Goal: Task Accomplishment & Management: Manage account settings

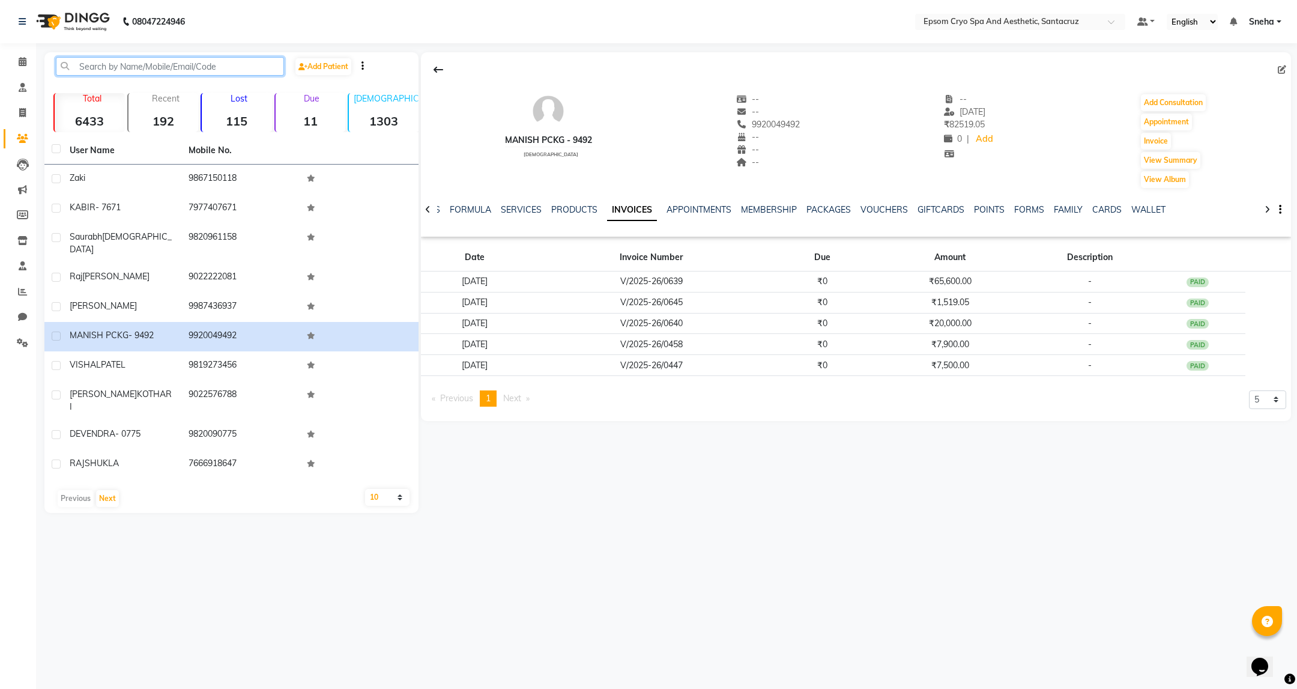
click at [222, 65] on input "text" at bounding box center [170, 66] width 228 height 19
paste input "+91 98330 21437"
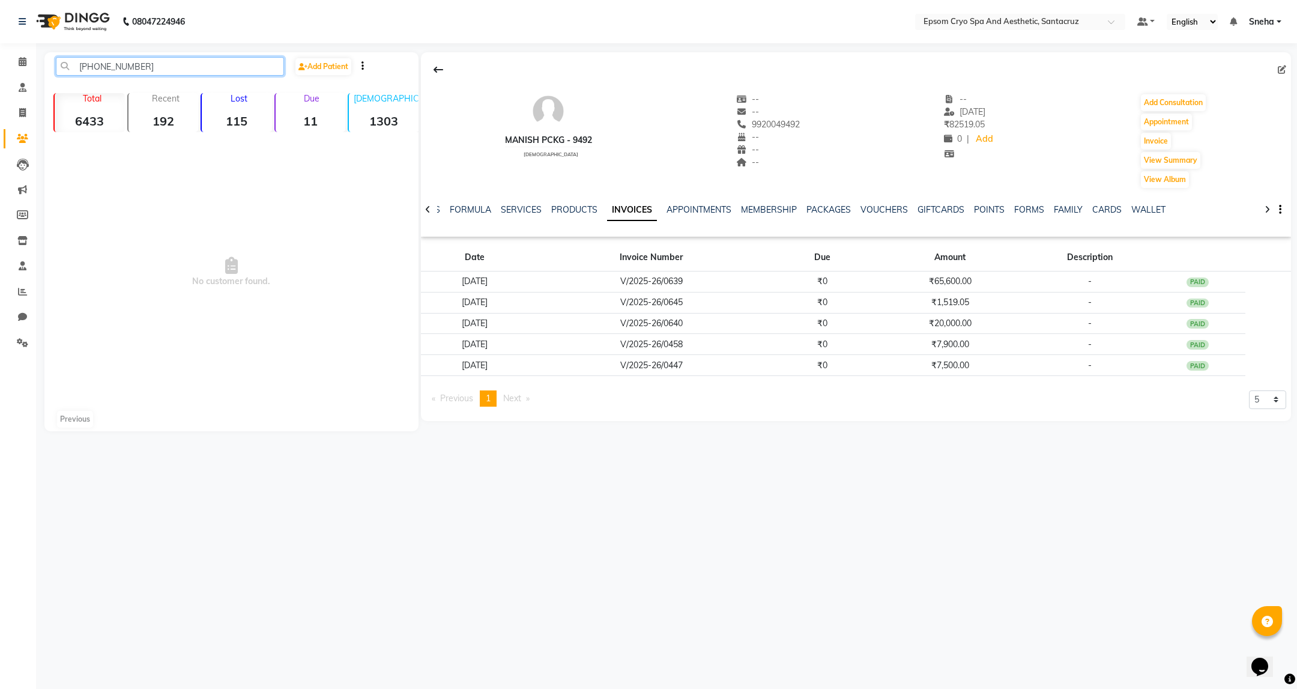
click at [124, 68] on input "+91 98330 21437" at bounding box center [170, 66] width 228 height 19
click at [98, 67] on input "+91 9833021437" at bounding box center [170, 66] width 228 height 19
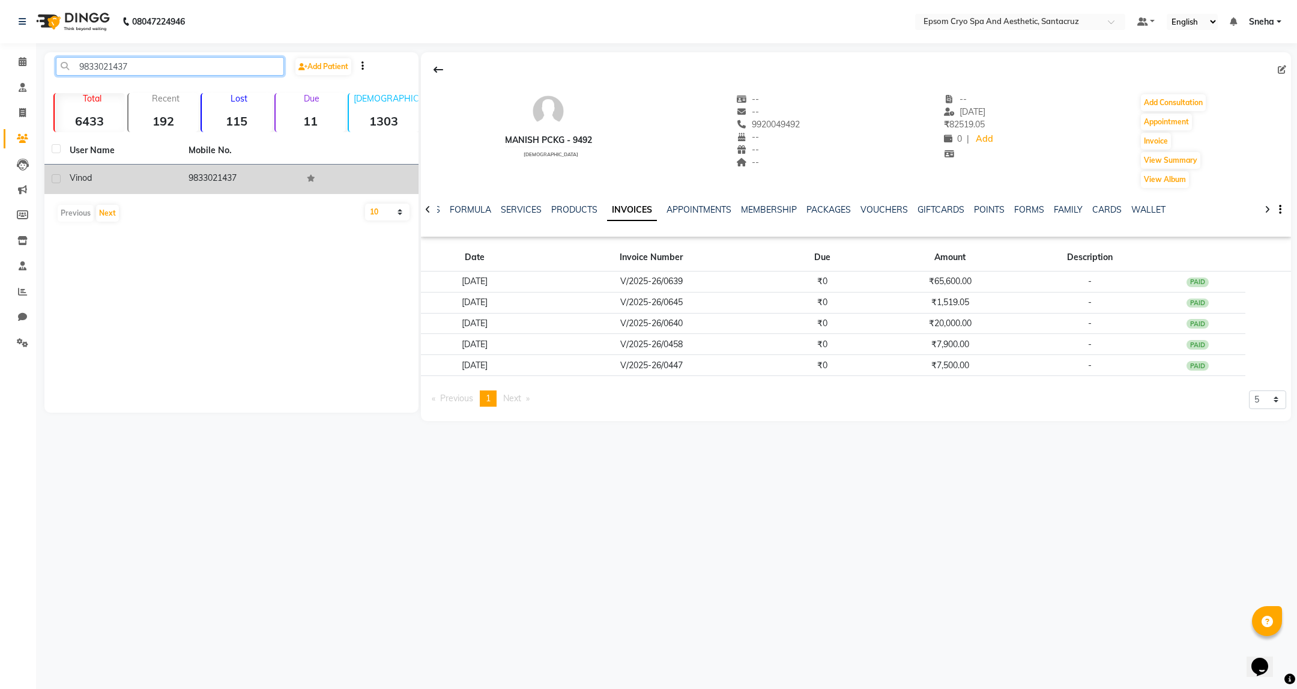
type input "9833021437"
click at [85, 180] on span "Vinod" at bounding box center [81, 177] width 22 height 11
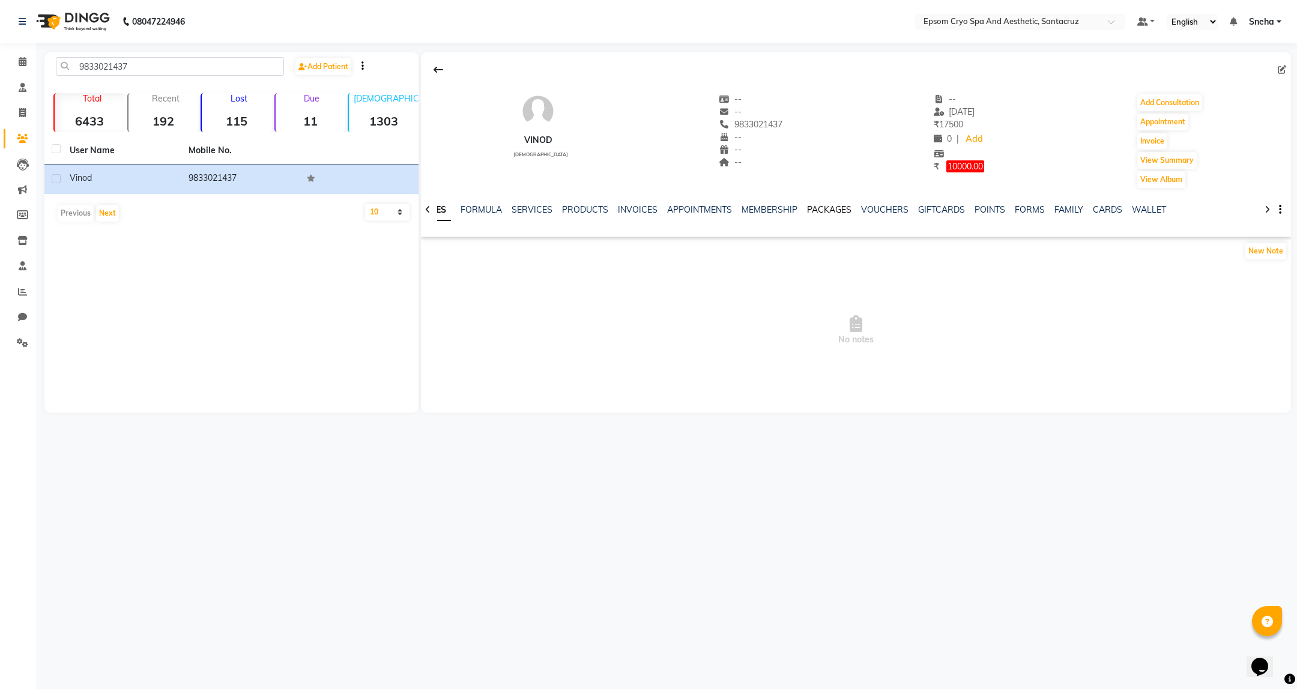
click at [816, 211] on link "PACKAGES" at bounding box center [829, 209] width 44 height 11
click at [721, 210] on link "MEMBERSHIP" at bounding box center [730, 209] width 56 height 11
click at [595, 211] on link "INVOICES" at bounding box center [608, 209] width 40 height 11
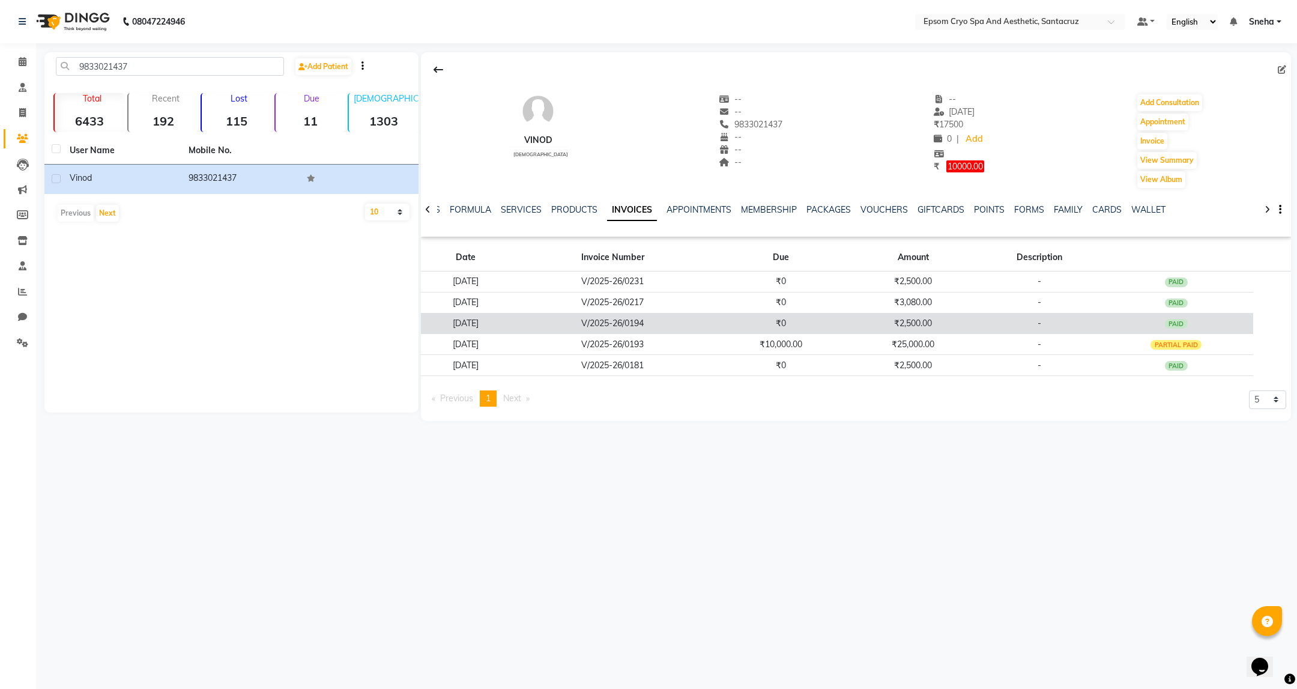
click at [1063, 334] on td "-" at bounding box center [1040, 323] width 120 height 21
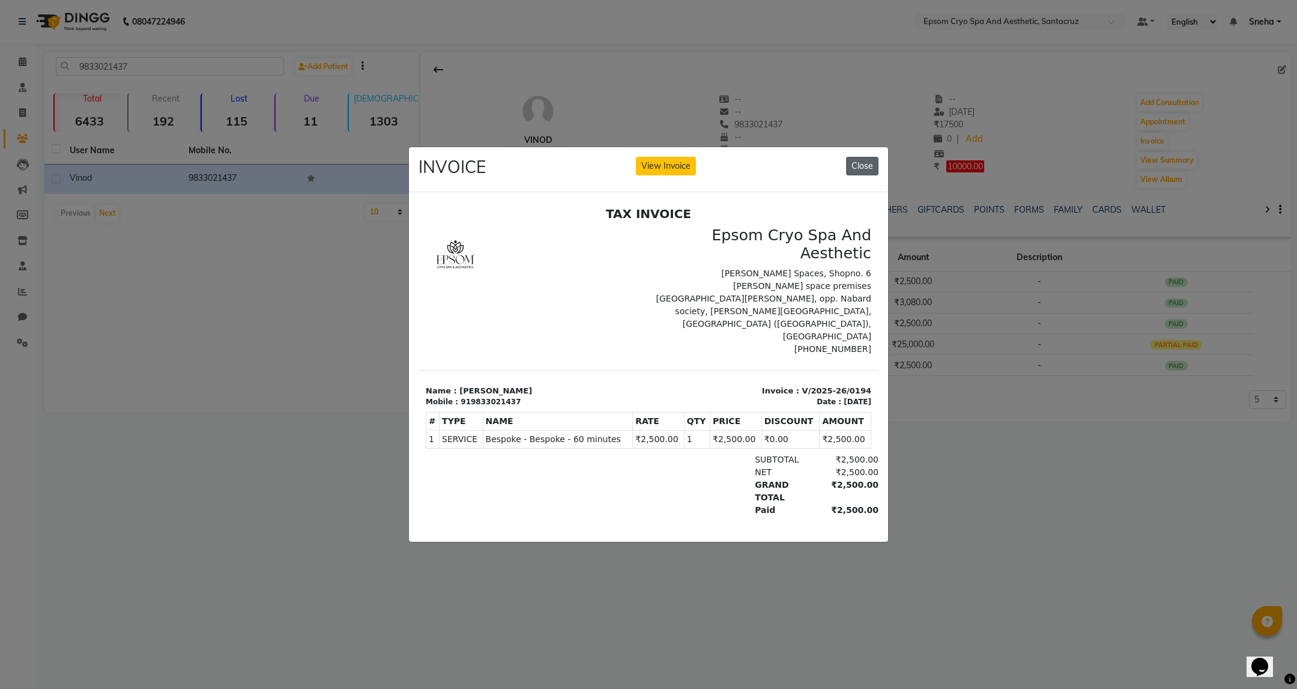
click at [874, 157] on button "Close" at bounding box center [862, 166] width 32 height 19
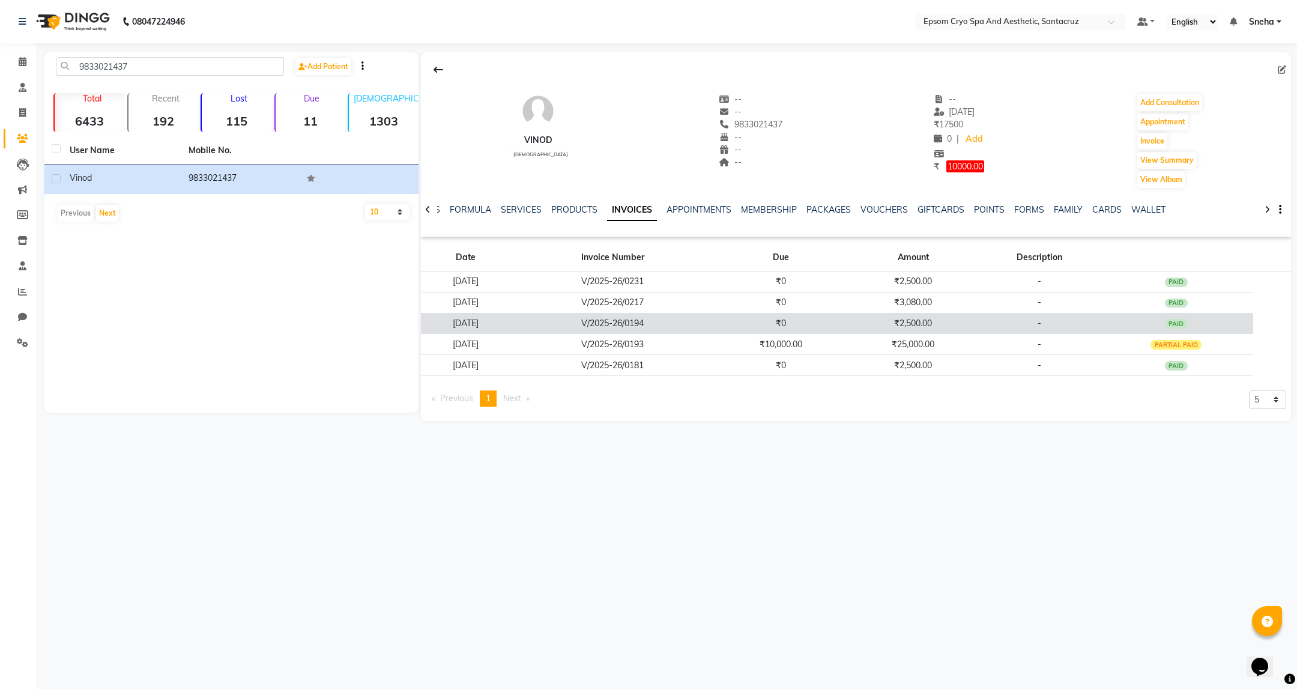
click at [648, 321] on td "V/2025-26/0194" at bounding box center [613, 323] width 204 height 21
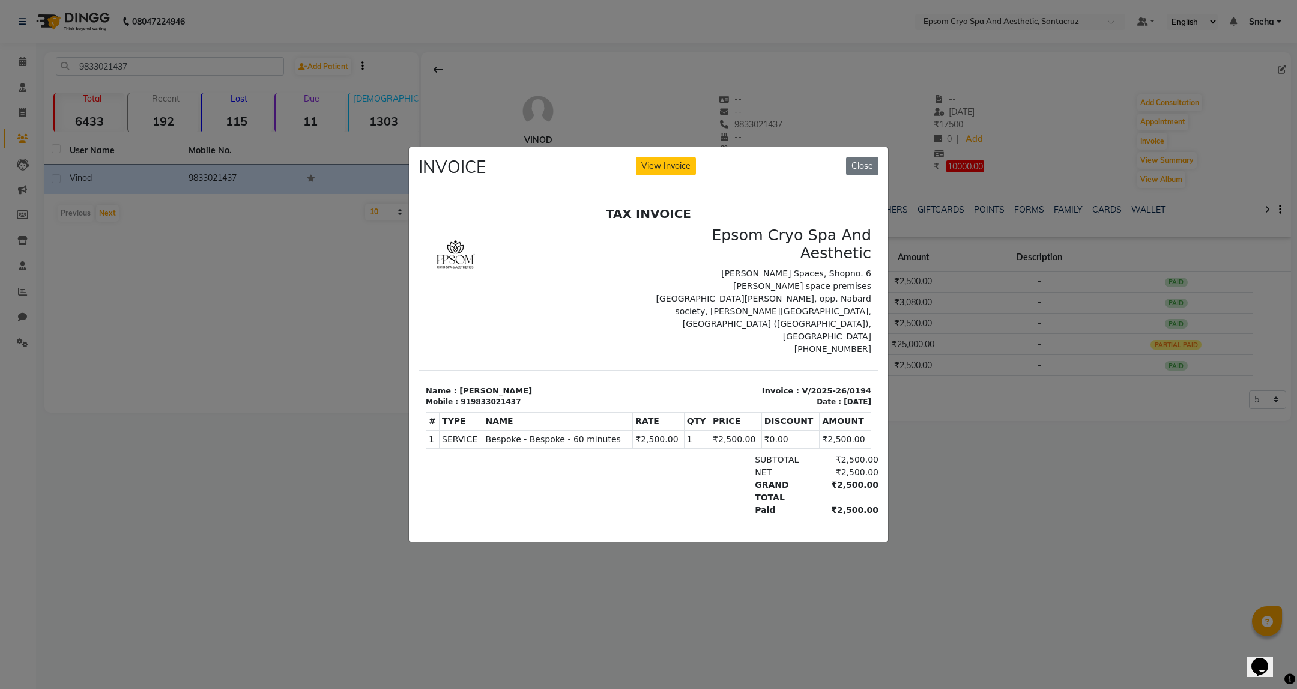
click at [951, 444] on ngb-modal-window "INVOICE View Invoice Close" at bounding box center [648, 344] width 1297 height 689
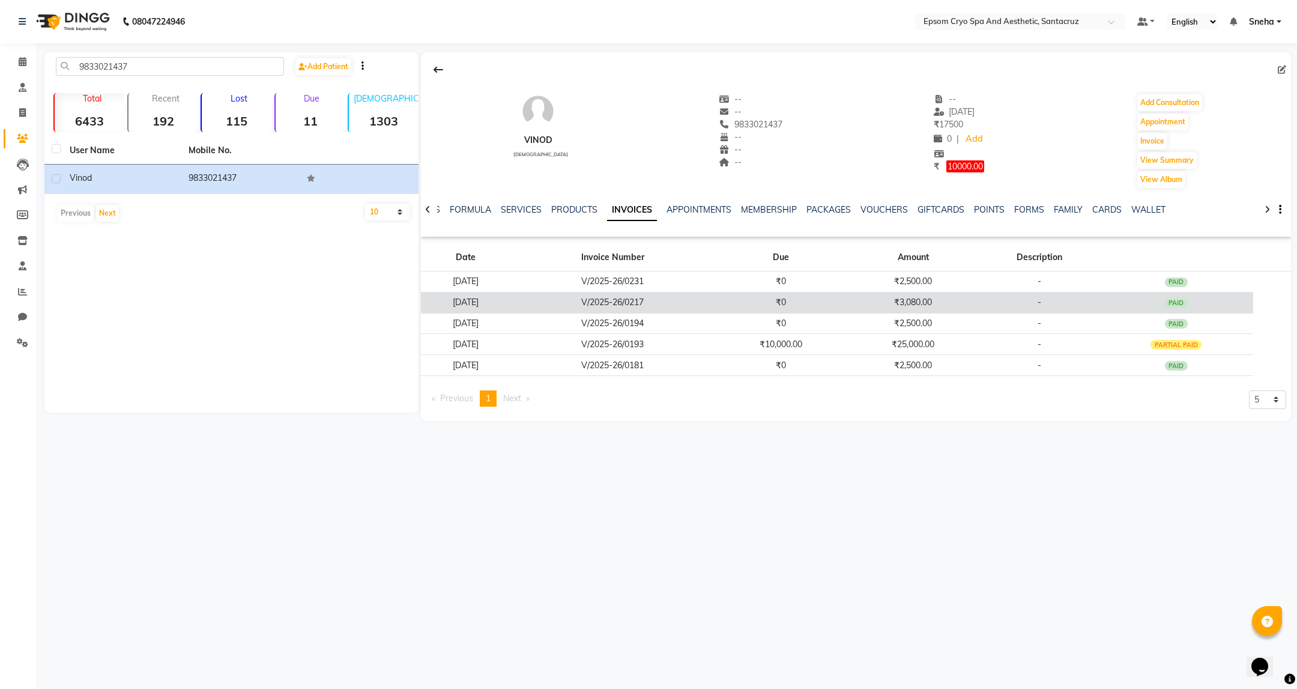
click at [637, 309] on td "V/2025-26/0217" at bounding box center [613, 302] width 204 height 21
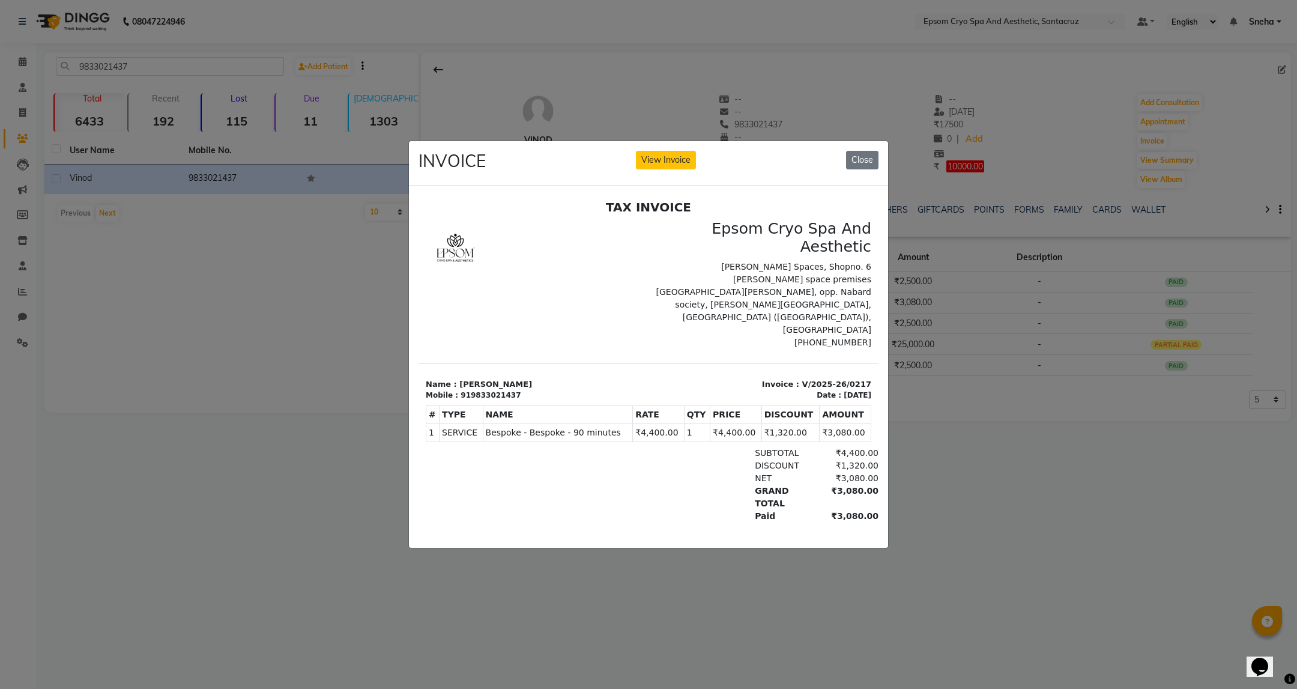
click at [1000, 444] on ngb-modal-window "INVOICE View Invoice Close" at bounding box center [648, 344] width 1297 height 689
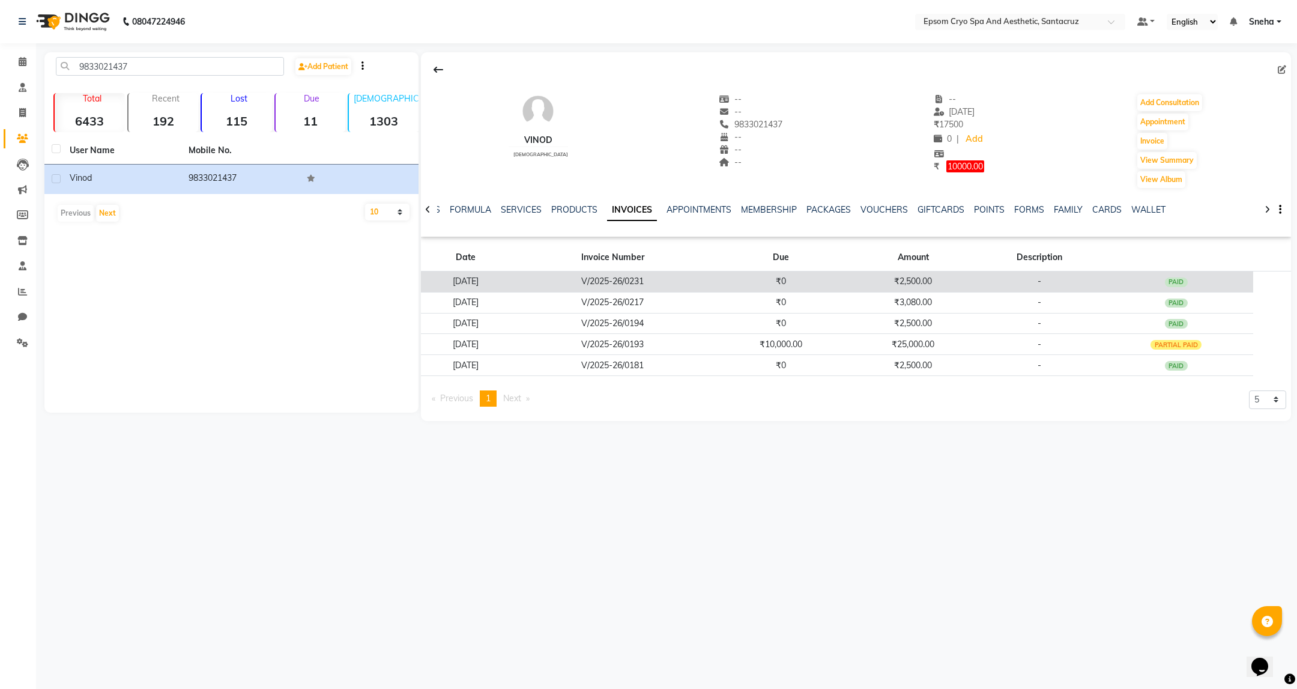
click at [661, 281] on td "V/2025-26/0231" at bounding box center [613, 281] width 204 height 21
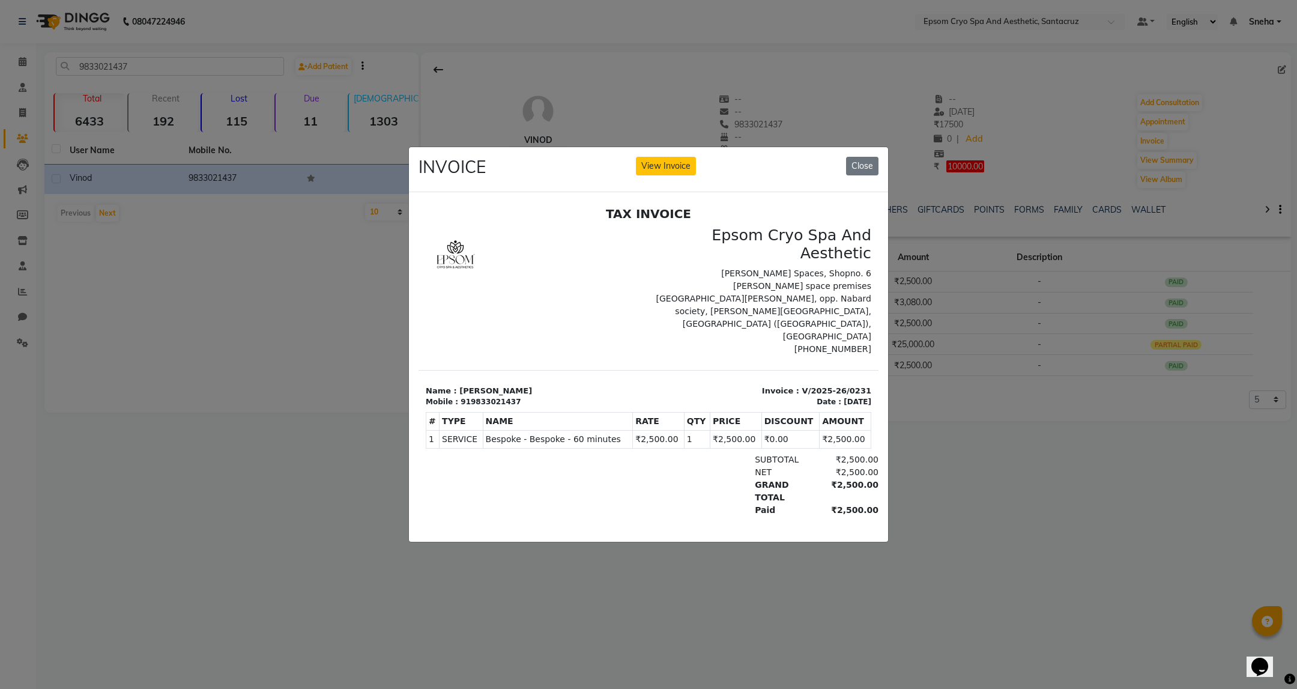
click at [311, 405] on ngb-modal-window "INVOICE View Invoice Close" at bounding box center [648, 344] width 1297 height 689
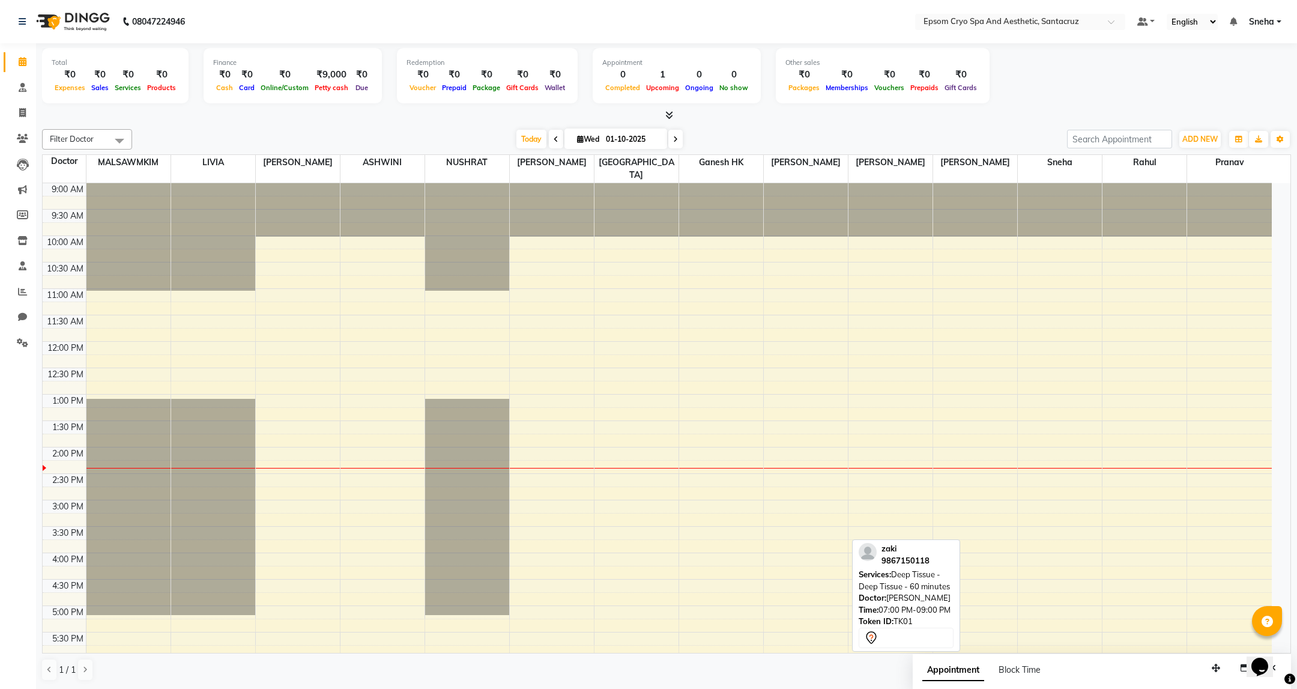
scroll to position [273, 0]
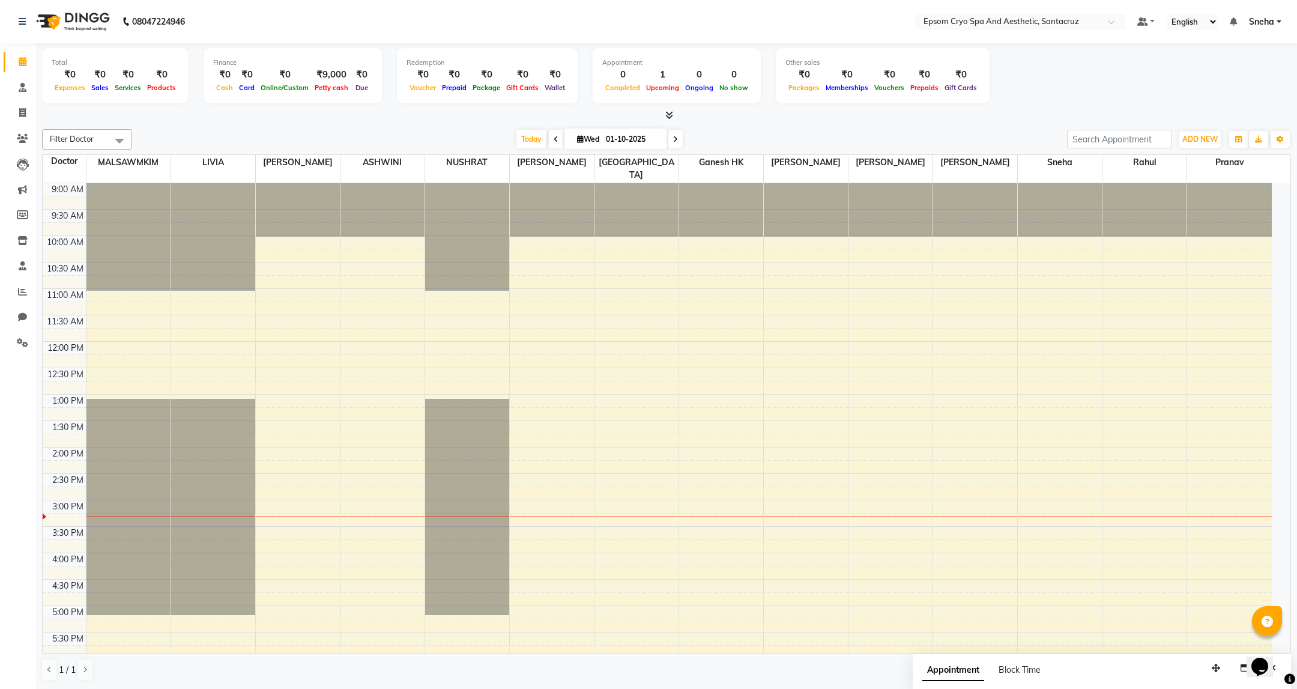
scroll to position [273, 0]
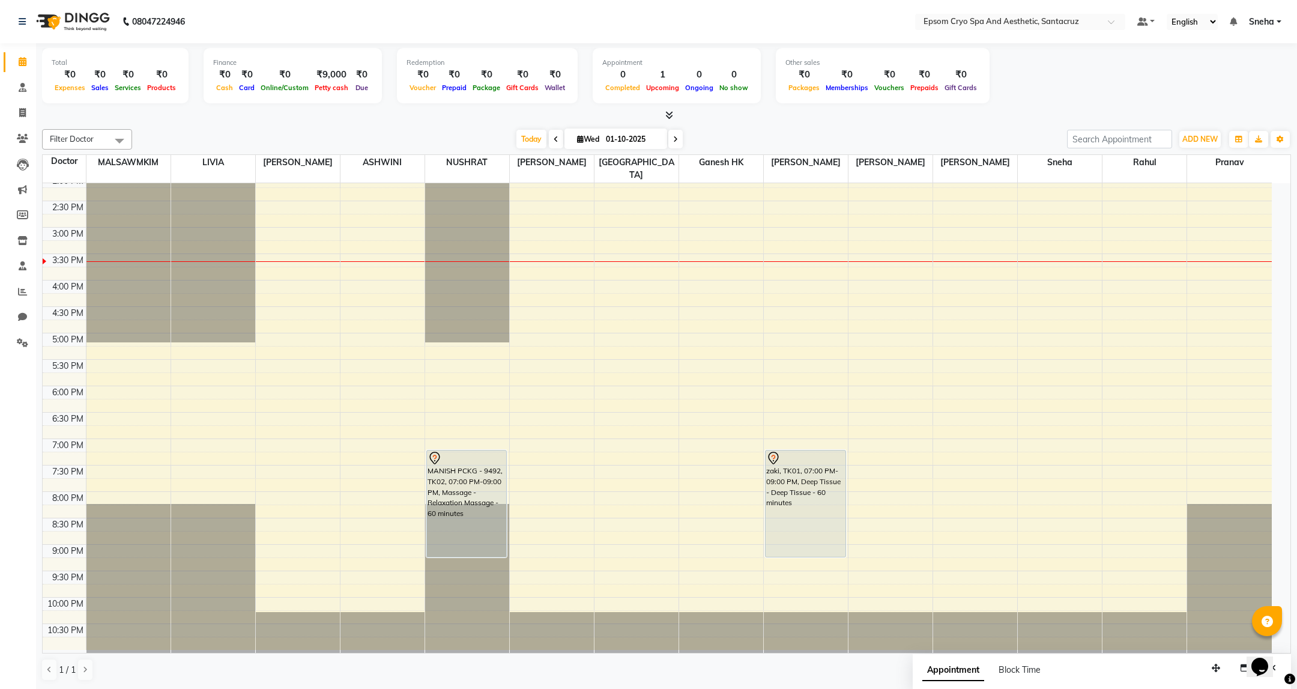
click at [673, 139] on icon at bounding box center [675, 139] width 5 height 7
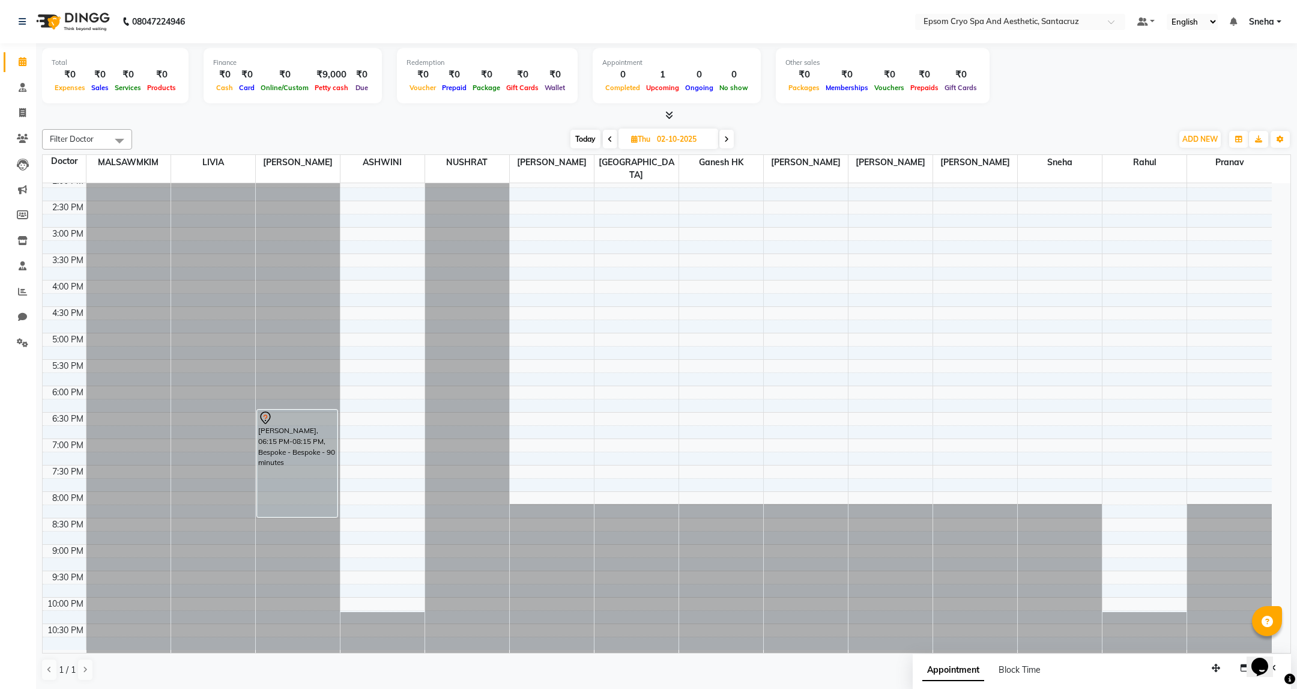
click at [730, 145] on span at bounding box center [727, 139] width 14 height 19
type input "03-10-2025"
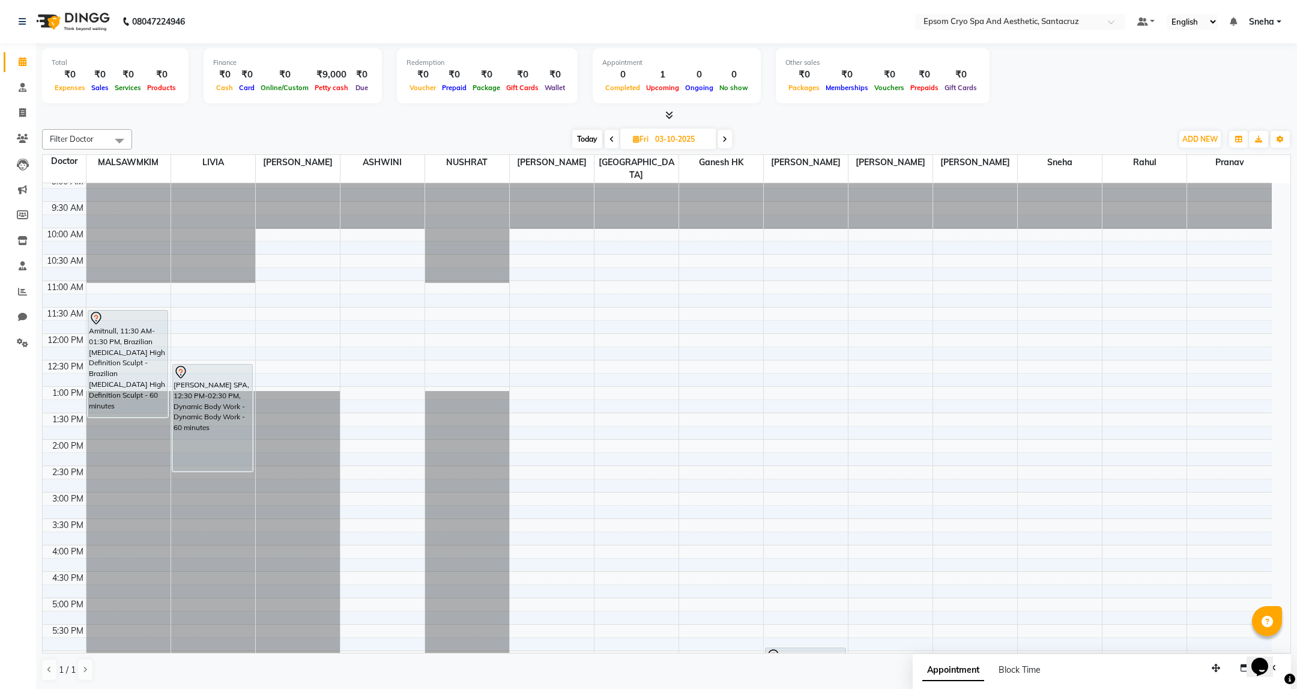
scroll to position [2, 0]
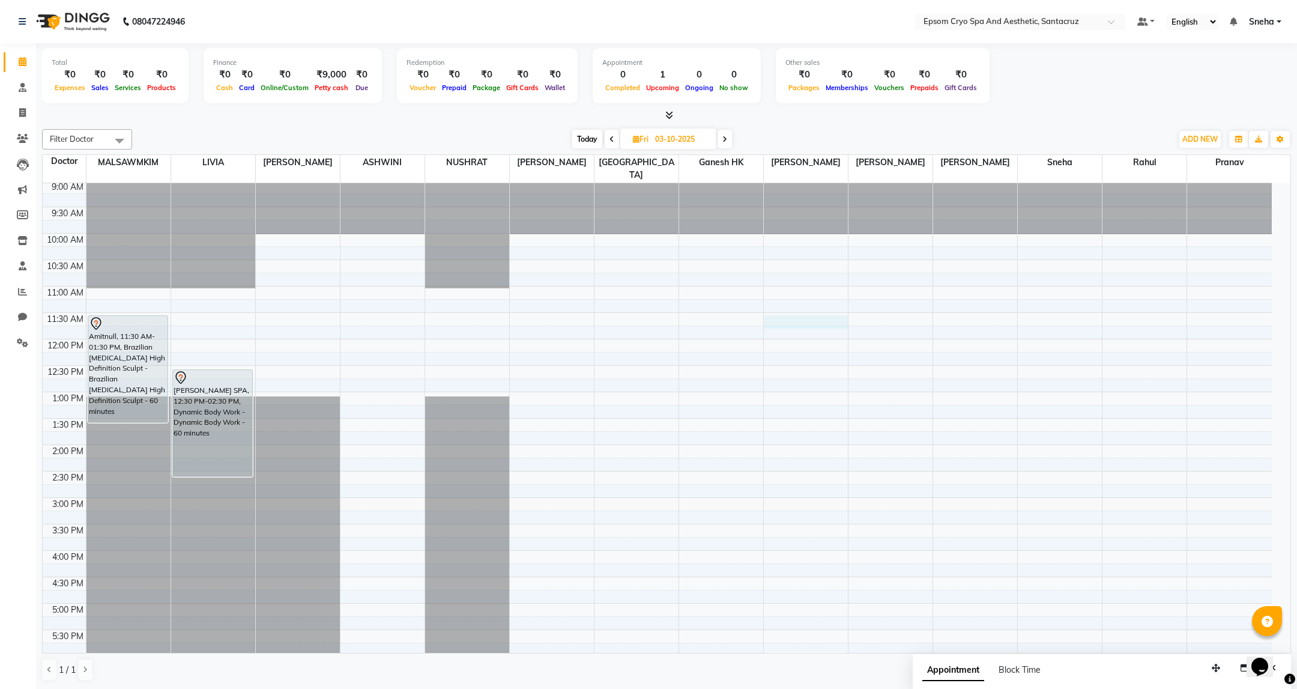
click at [804, 312] on div "9:00 AM 9:30 AM 10:00 AM 10:30 AM 11:00 AM 11:30 AM 12:00 PM 12:30 PM 1:00 PM 1…" at bounding box center [658, 550] width 1230 height 739
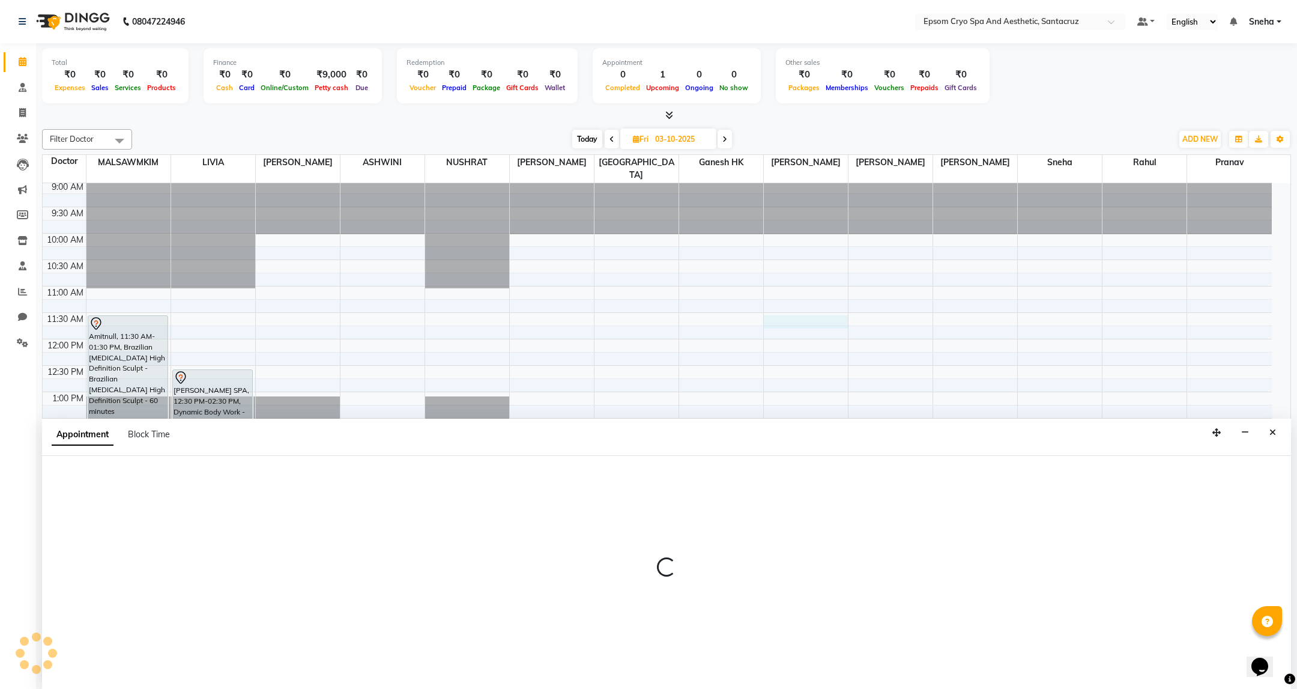
select select "78953"
select select "690"
select select "tentative"
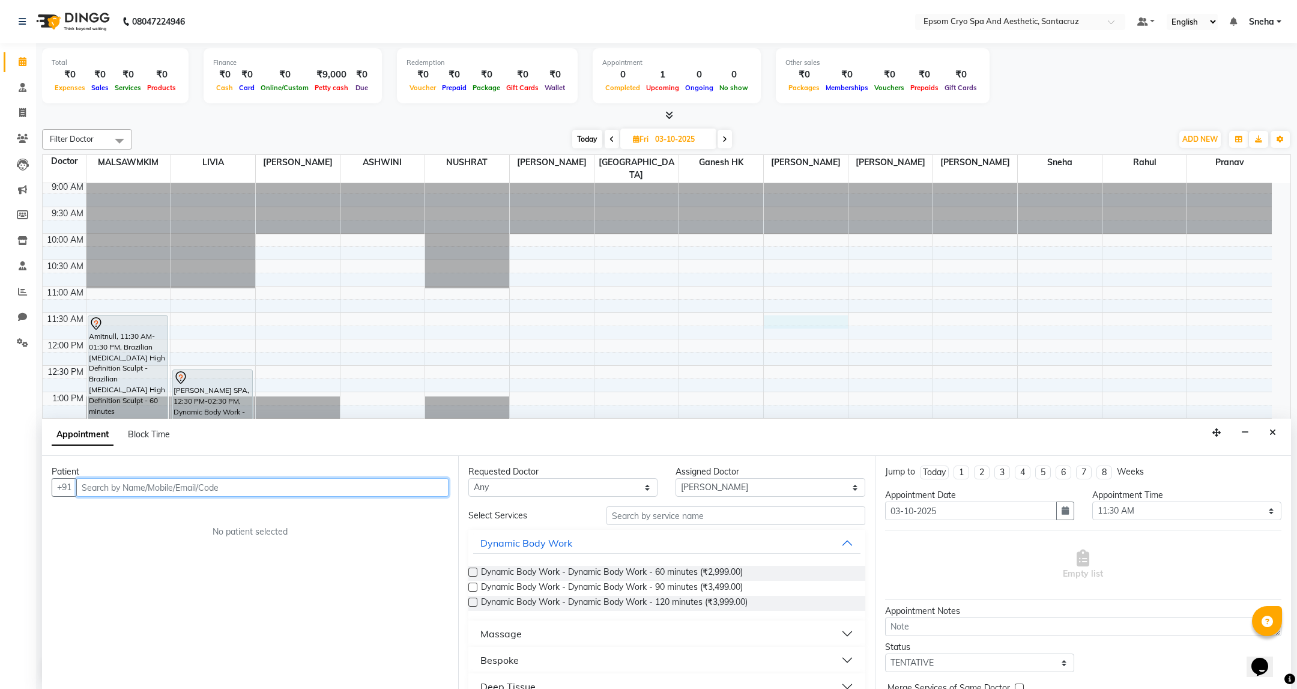
click at [314, 487] on input "text" at bounding box center [262, 487] width 372 height 19
type input "9920338734"
drag, startPoint x: 413, startPoint y: 489, endPoint x: 420, endPoint y: 502, distance: 14.2
click at [420, 502] on div "Patient +91 9920338734 Add Patient No patient selected" at bounding box center [250, 572] width 416 height 233
click at [426, 484] on span "Add Patient" at bounding box center [421, 487] width 46 height 11
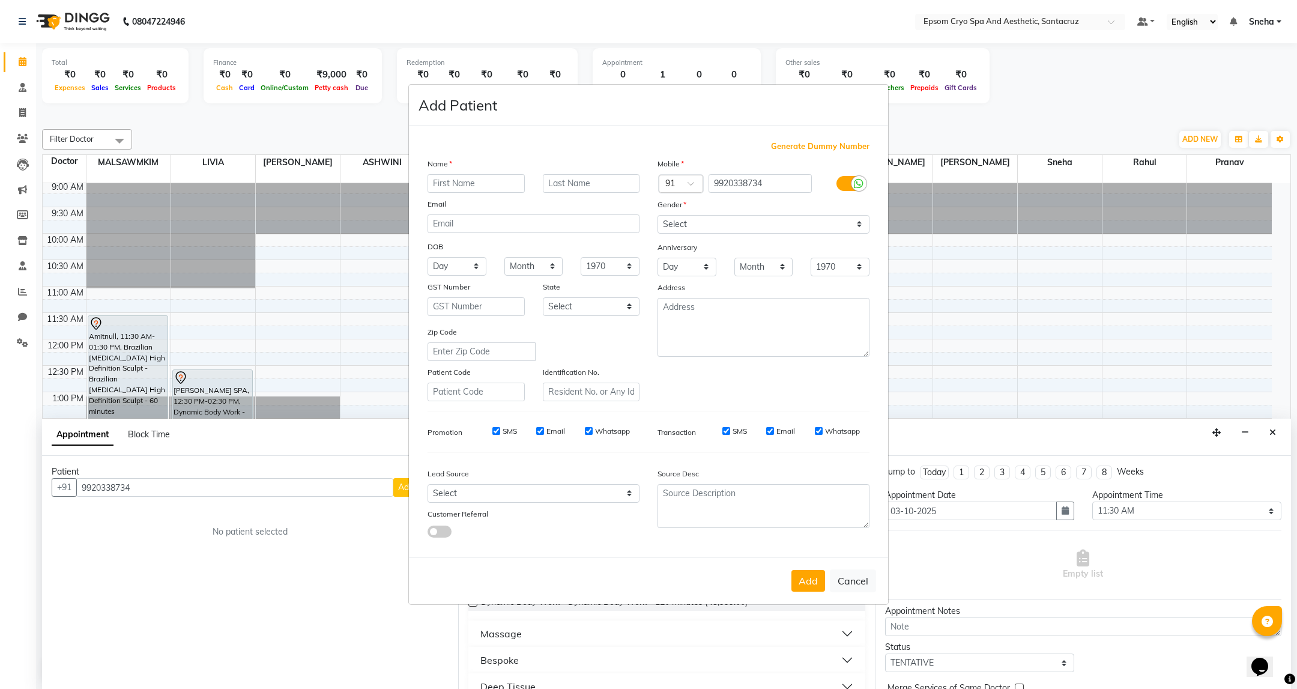
click at [476, 178] on input "text" at bounding box center [476, 183] width 97 height 19
type input "devyen"
click at [693, 223] on select "Select Male Female Other Prefer Not To Say" at bounding box center [764, 224] width 212 height 19
select select "male"
click at [658, 216] on select "Select Male Female Other Prefer Not To Say" at bounding box center [764, 224] width 212 height 19
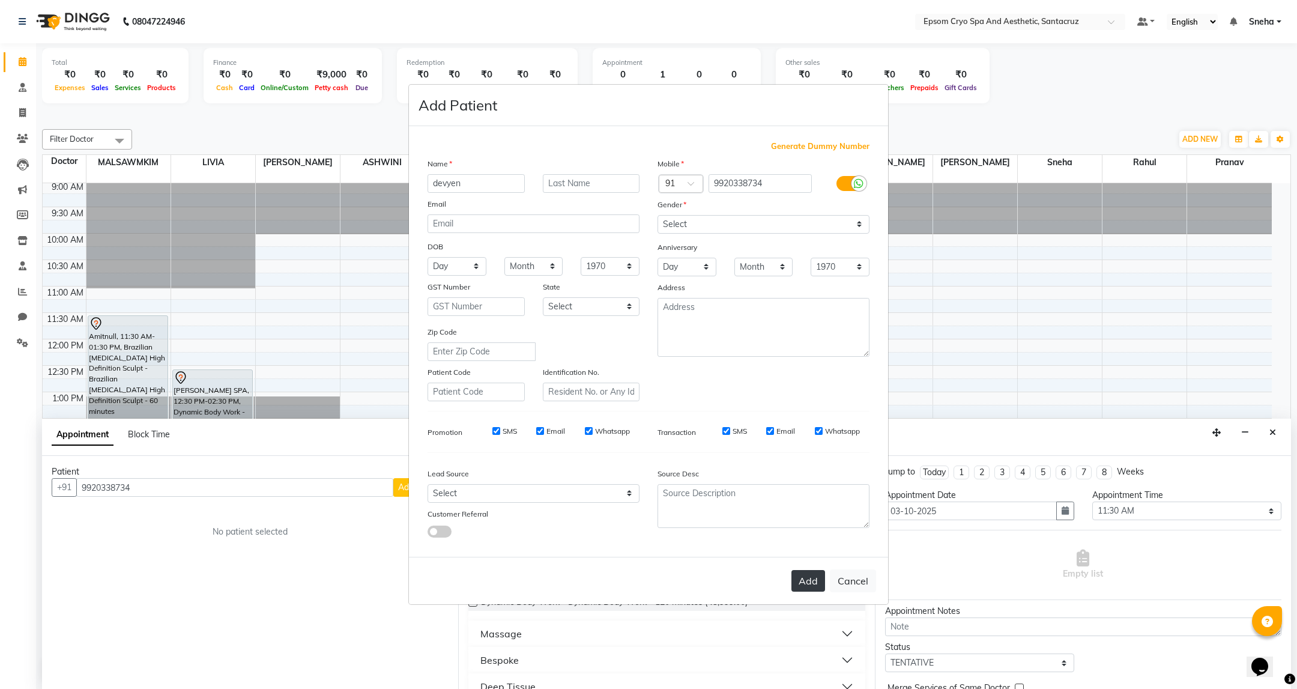
click at [804, 575] on button "Add" at bounding box center [809, 581] width 34 height 22
select select
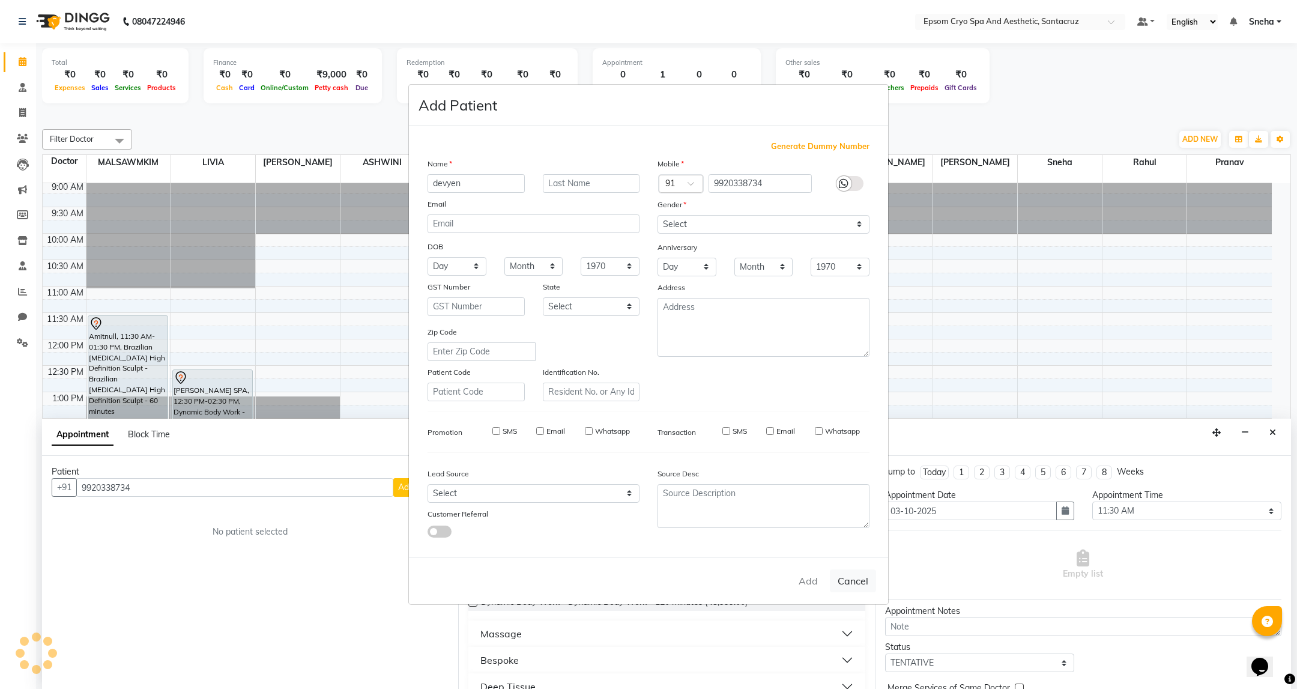
select select
checkbox input "false"
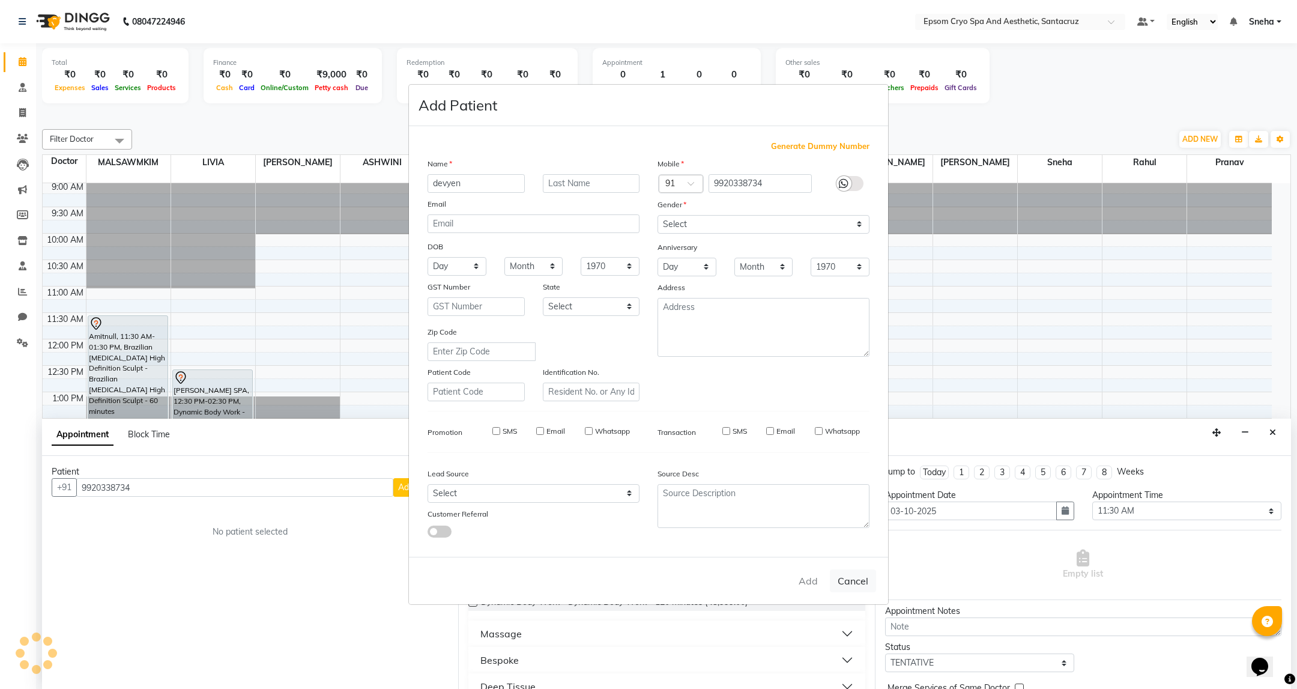
checkbox input "false"
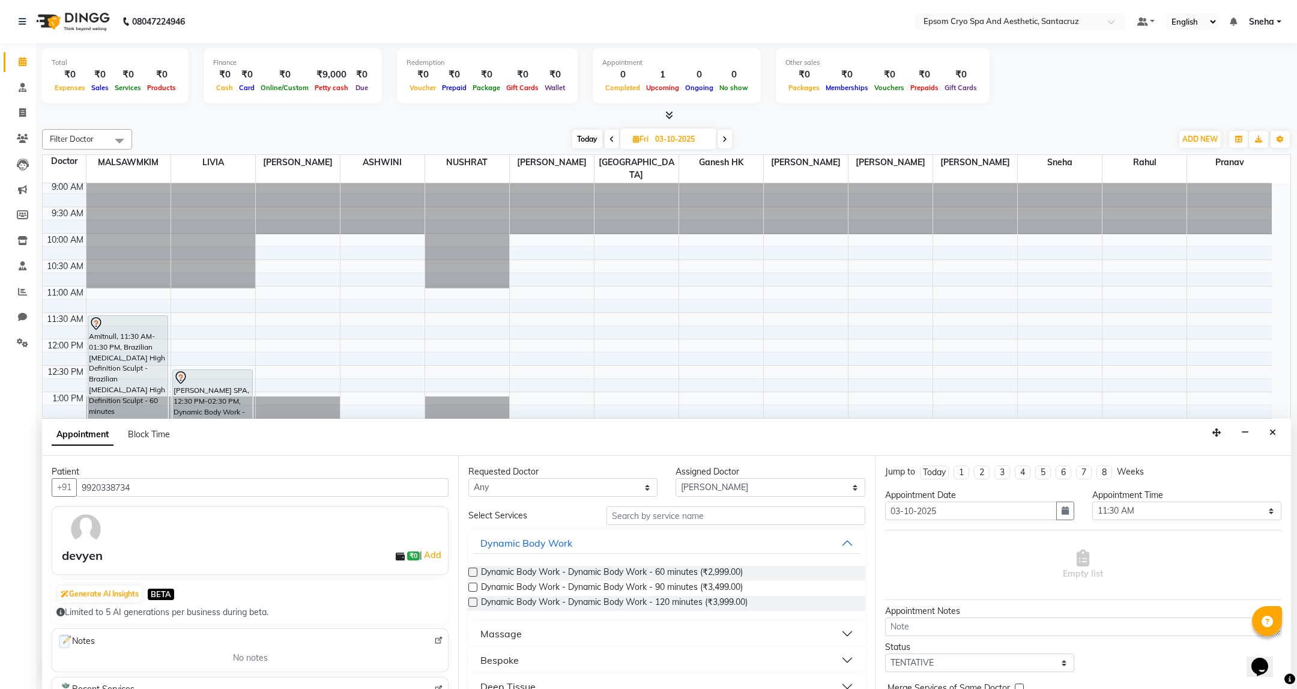
scroll to position [63, 0]
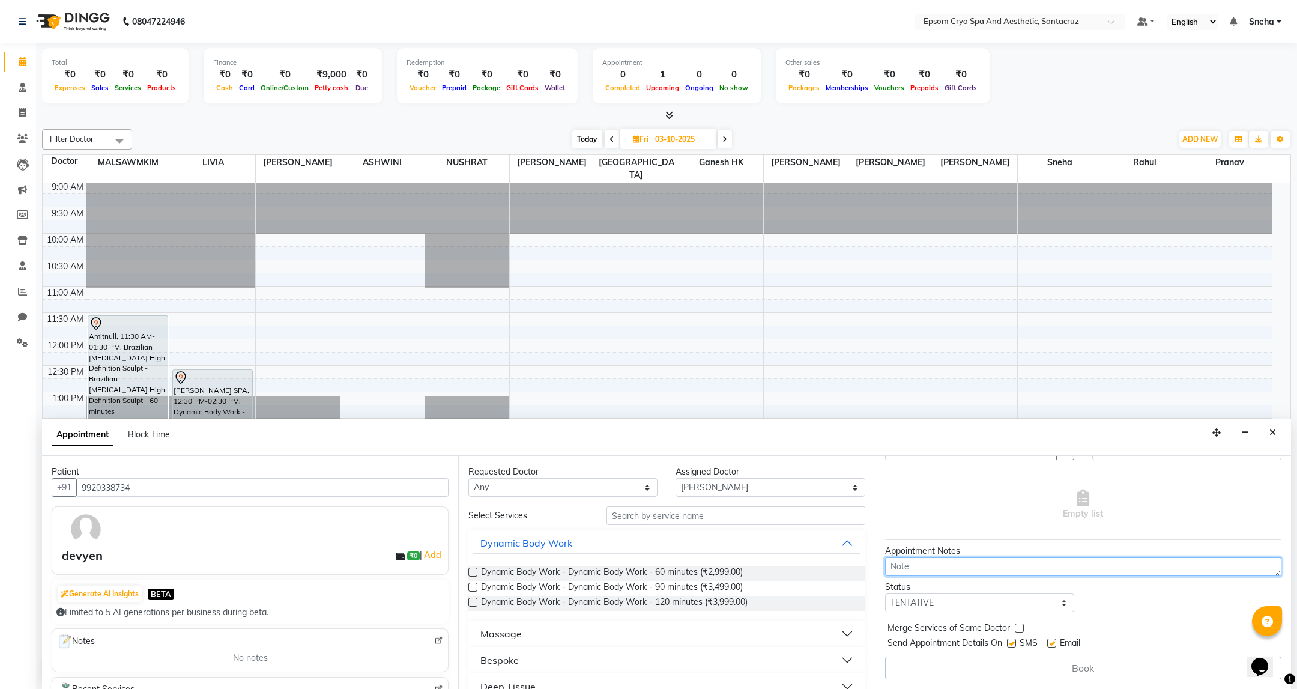
click at [966, 569] on textarea at bounding box center [1083, 566] width 396 height 19
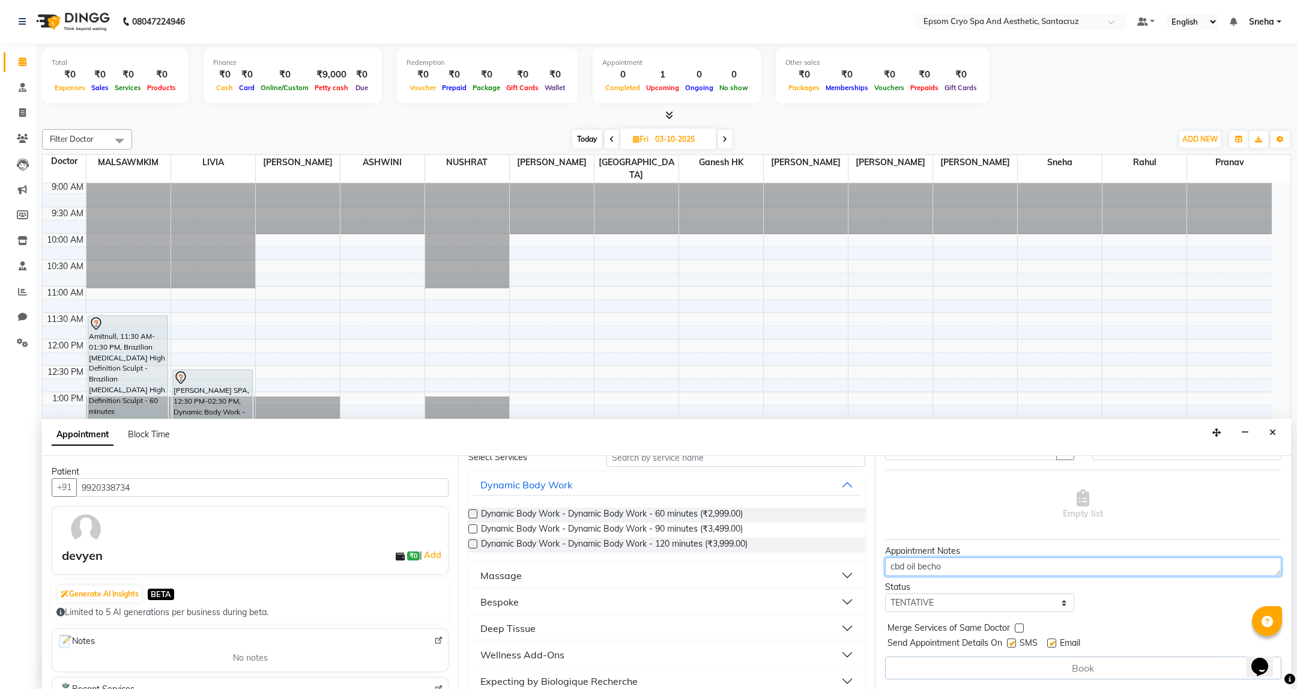
scroll to position [90, 0]
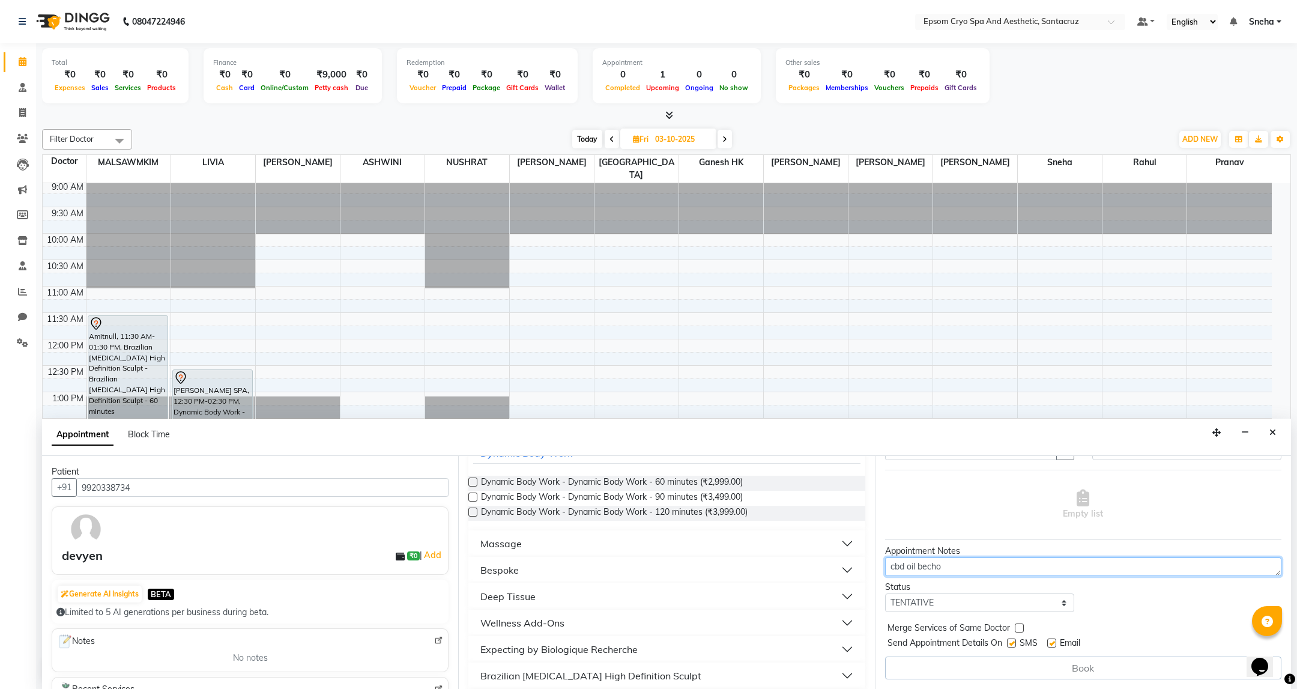
type textarea "cbd oil becho"
click at [547, 544] on button "Massage" at bounding box center [666, 544] width 387 height 22
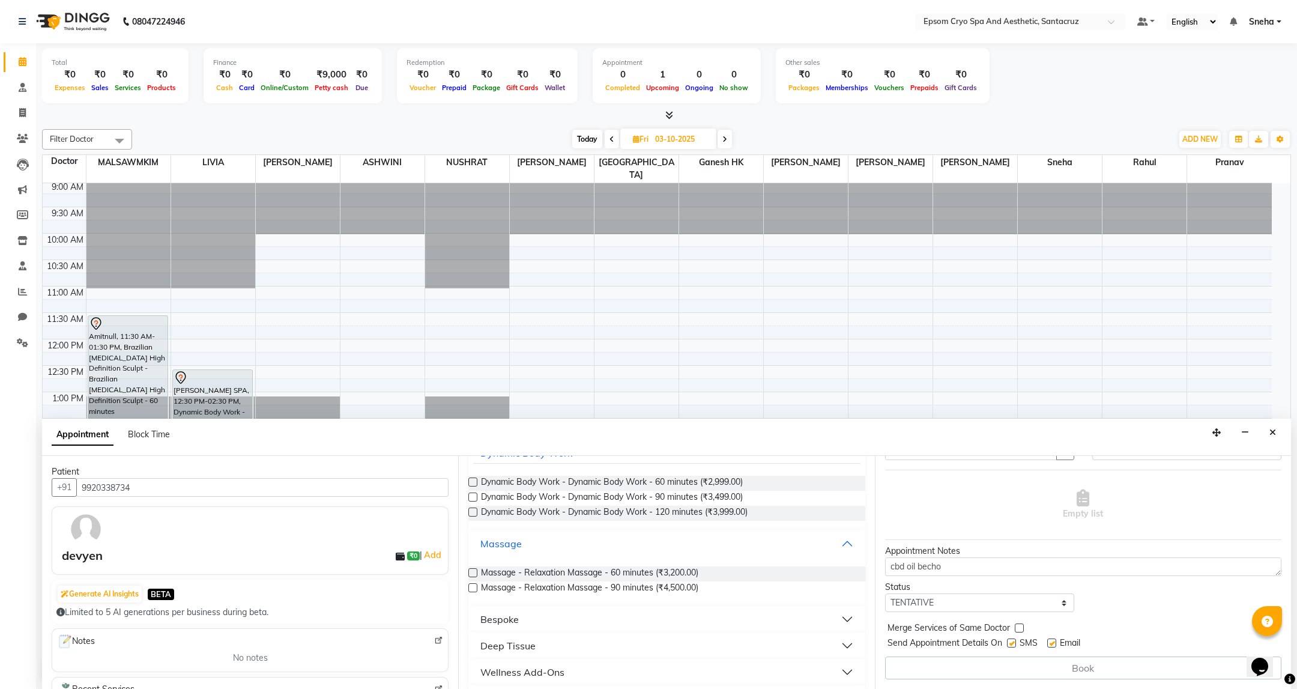
click at [547, 544] on button "Massage" at bounding box center [666, 544] width 387 height 22
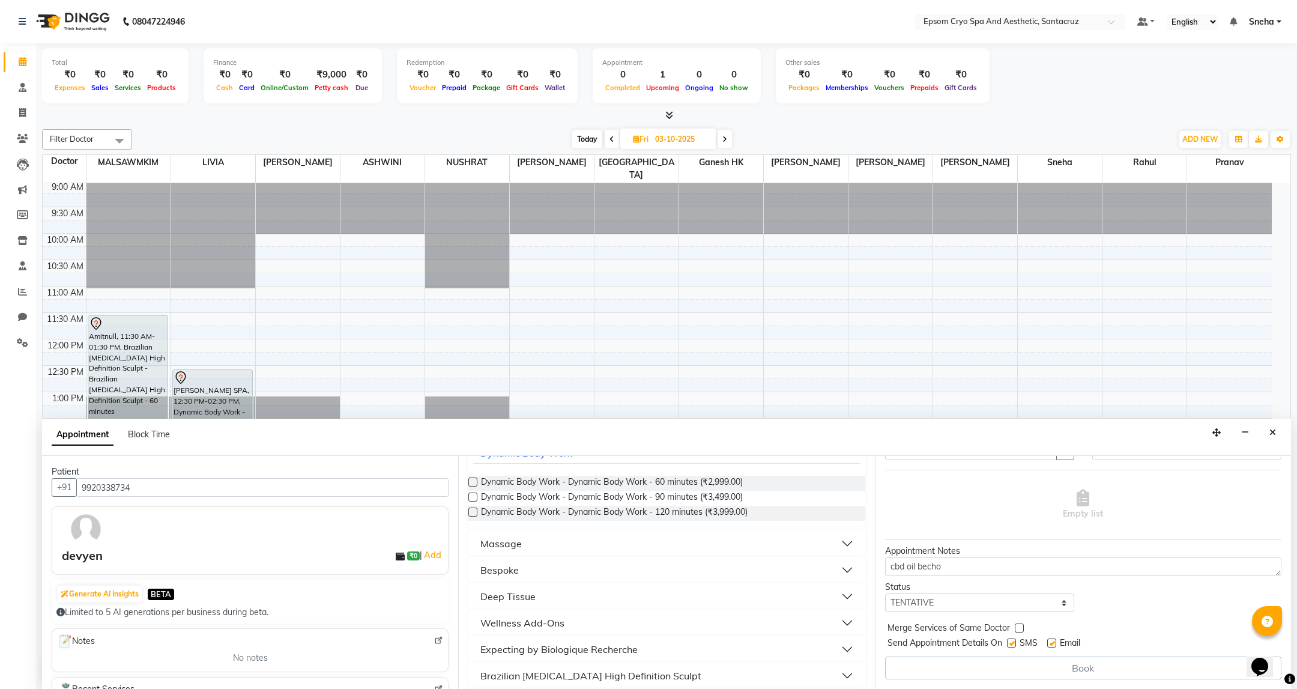
click at [566, 570] on button "Bespoke" at bounding box center [666, 570] width 387 height 22
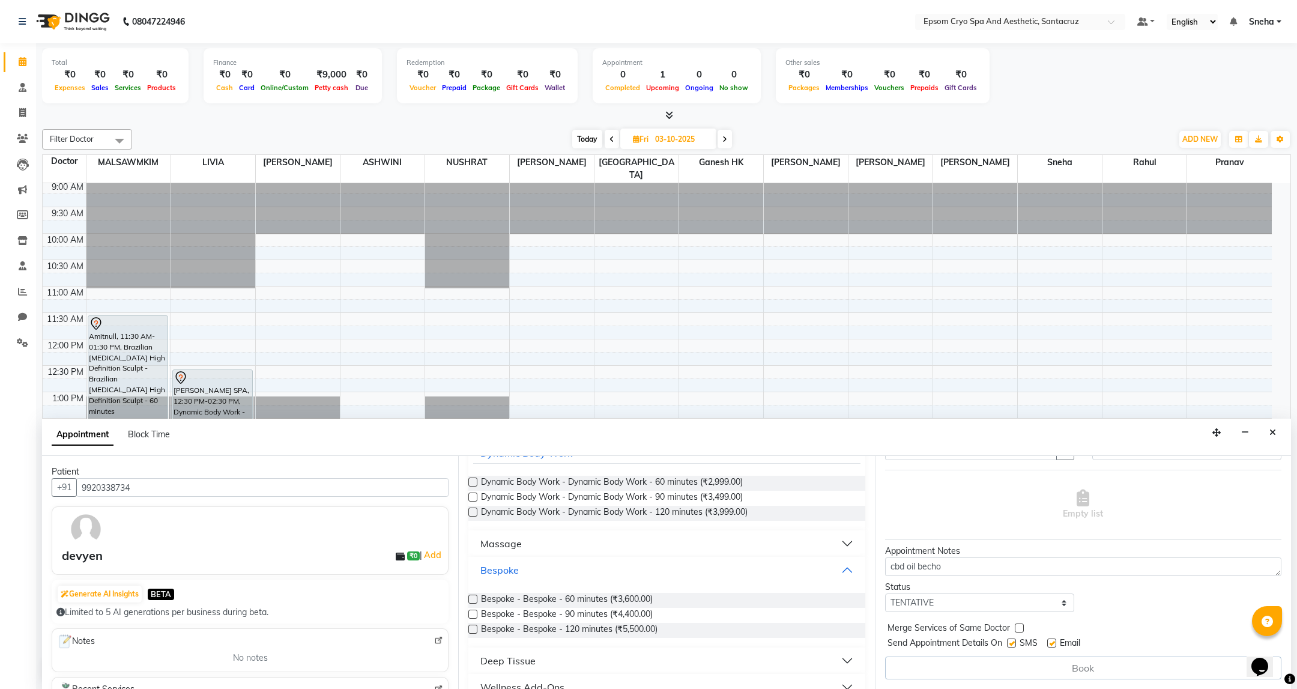
click at [566, 570] on button "Bespoke" at bounding box center [666, 570] width 387 height 22
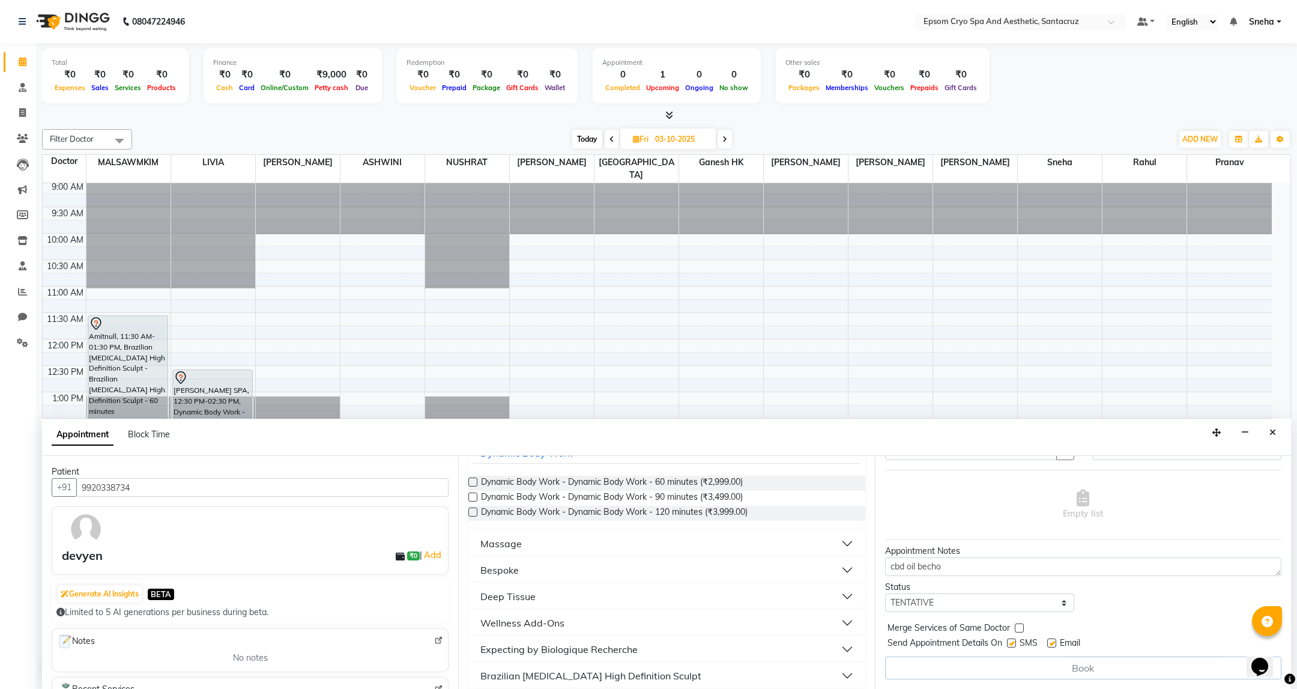
click at [577, 601] on button "Deep Tissue" at bounding box center [666, 597] width 387 height 22
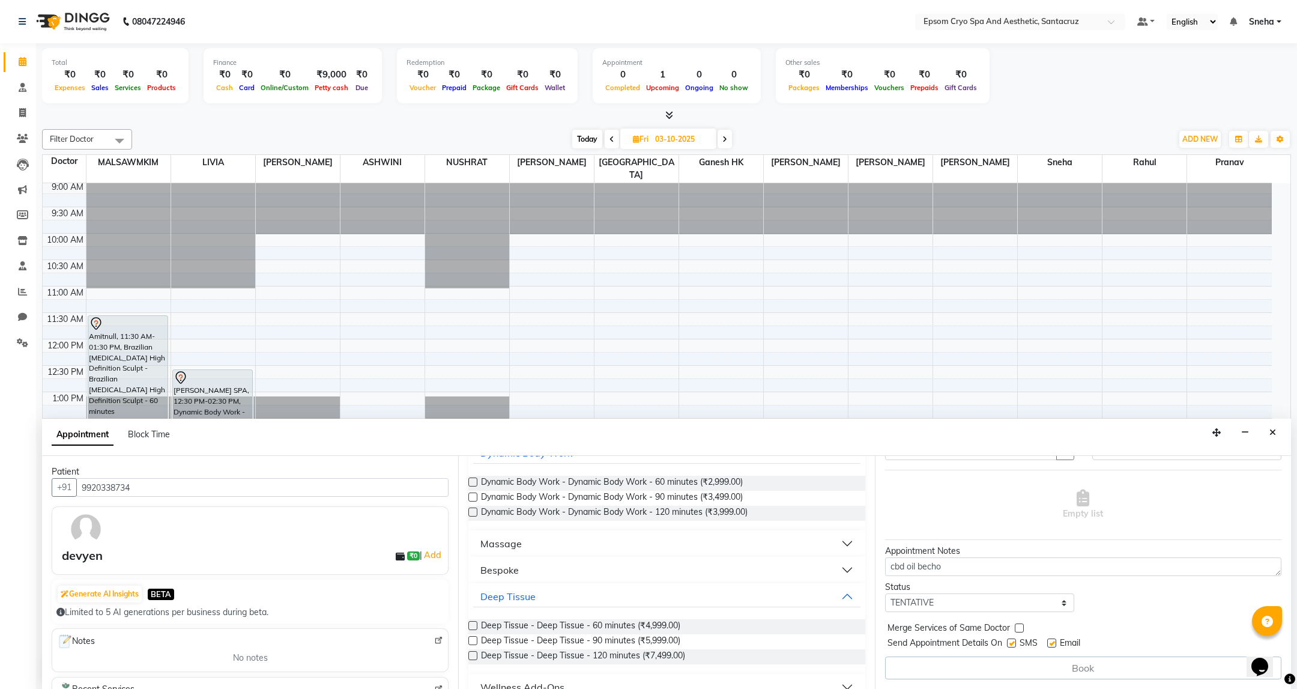
click at [473, 627] on label at bounding box center [473, 625] width 9 height 9
click at [473, 627] on input "checkbox" at bounding box center [473, 627] width 8 height 8
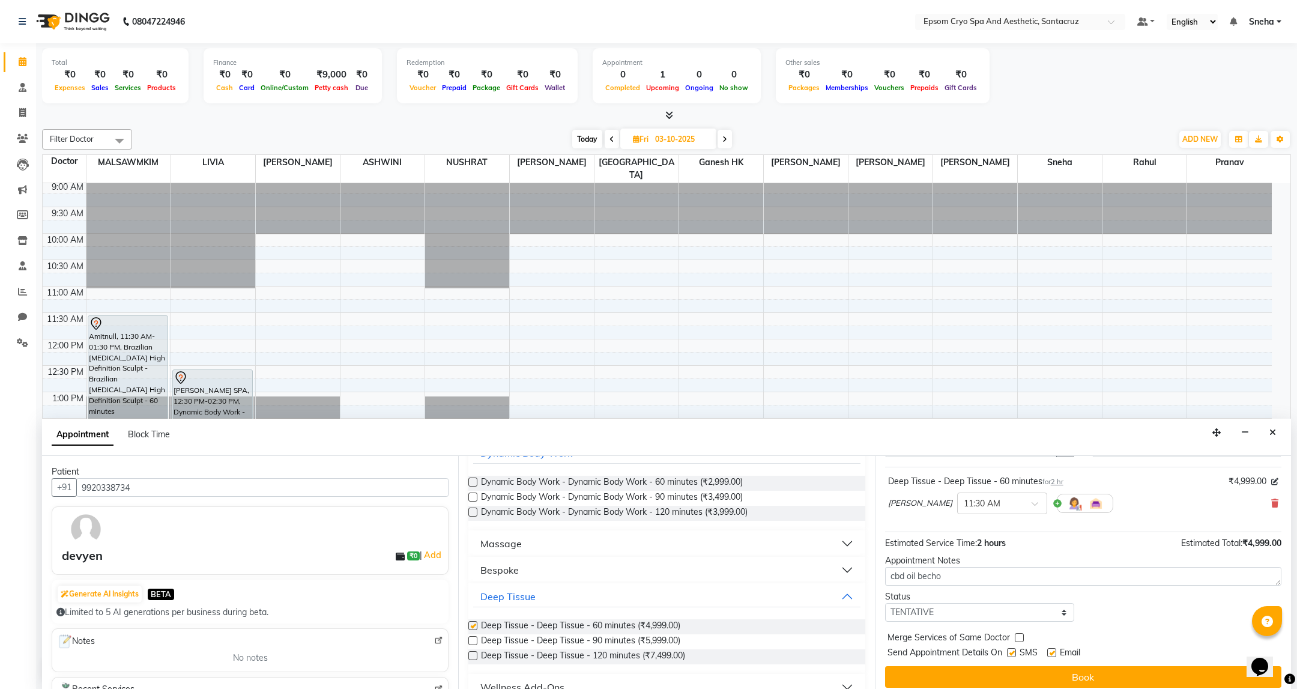
checkbox input "false"
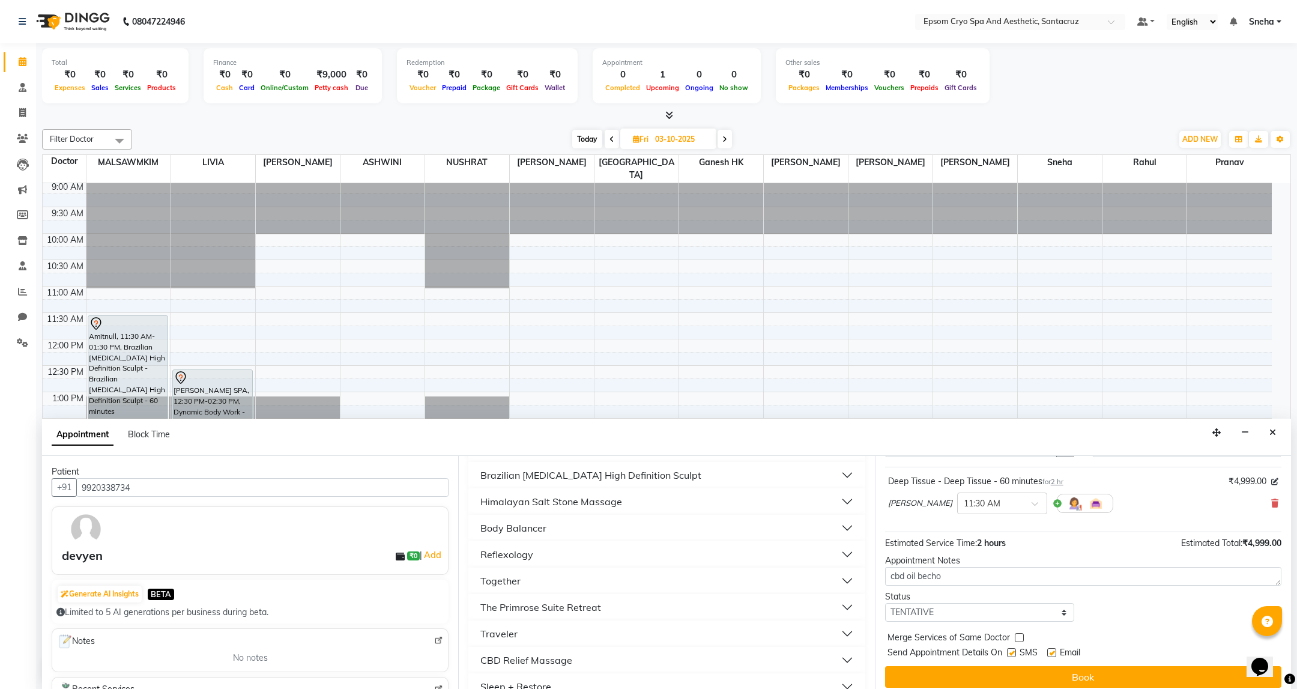
scroll to position [360, 0]
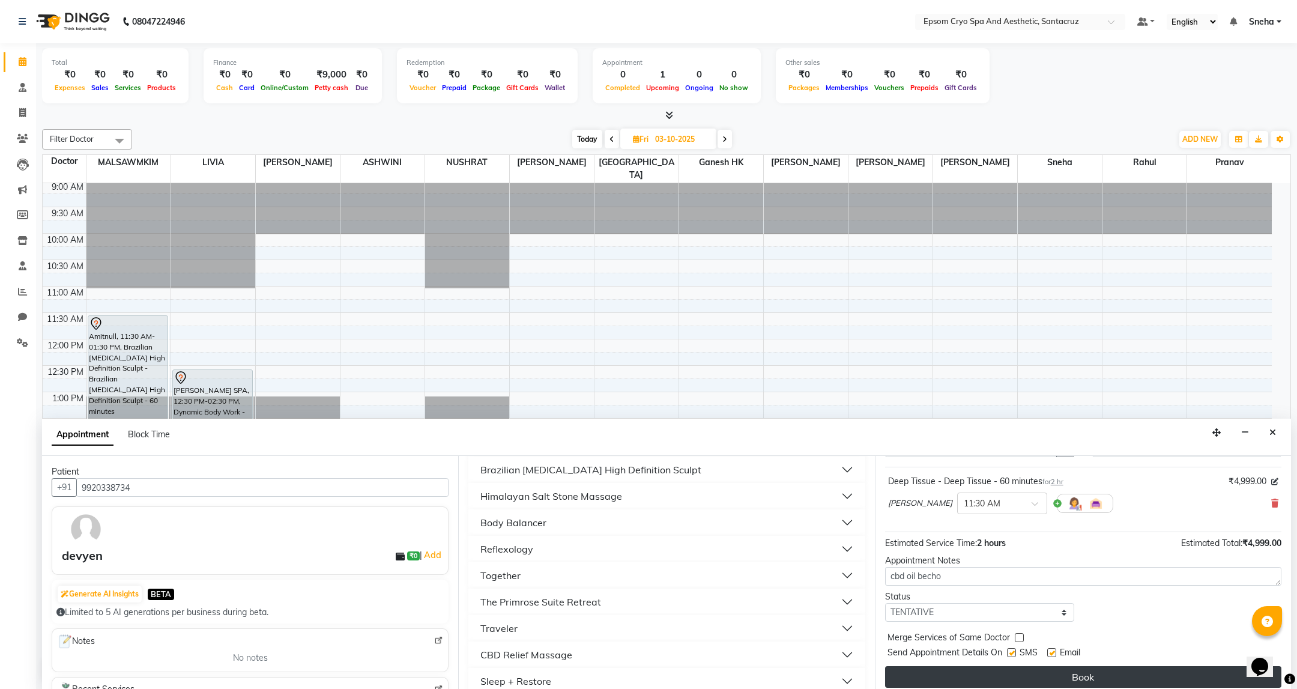
click at [1091, 683] on button "Book" at bounding box center [1083, 677] width 396 height 22
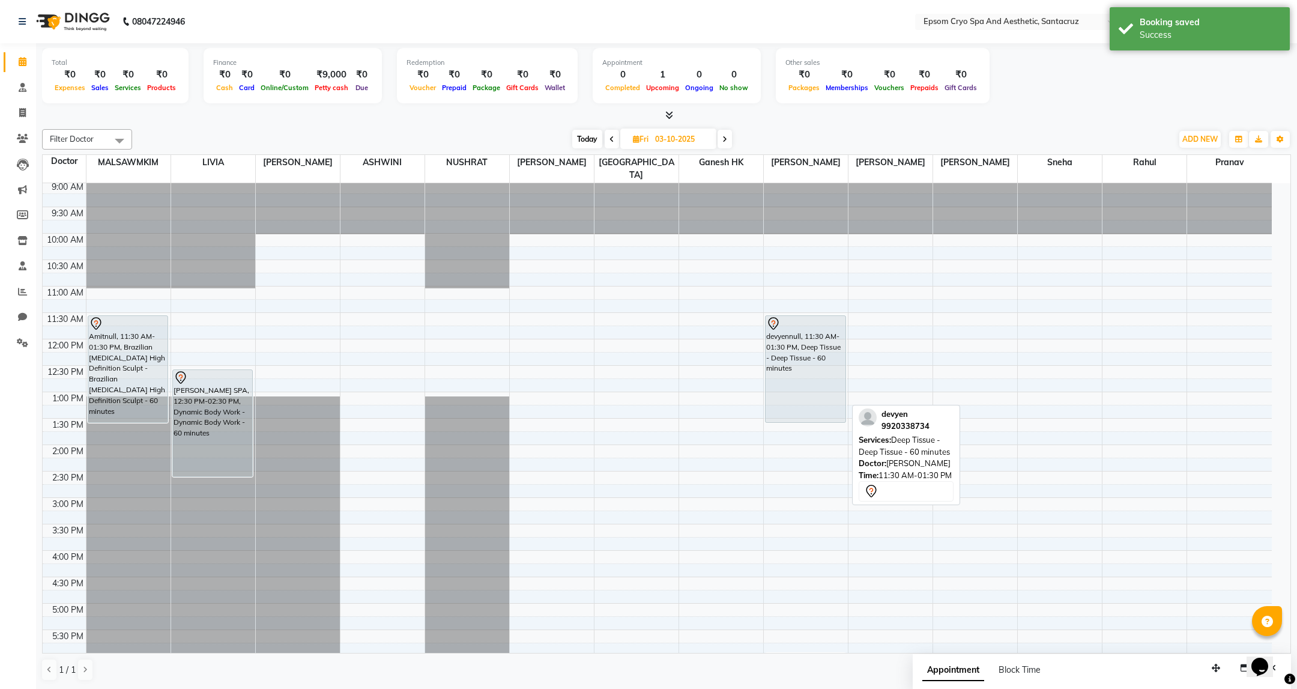
click at [793, 380] on div "devyennull, 11:30 AM-01:30 PM, Deep Tissue - Deep Tissue - 60 minutes" at bounding box center [806, 369] width 80 height 106
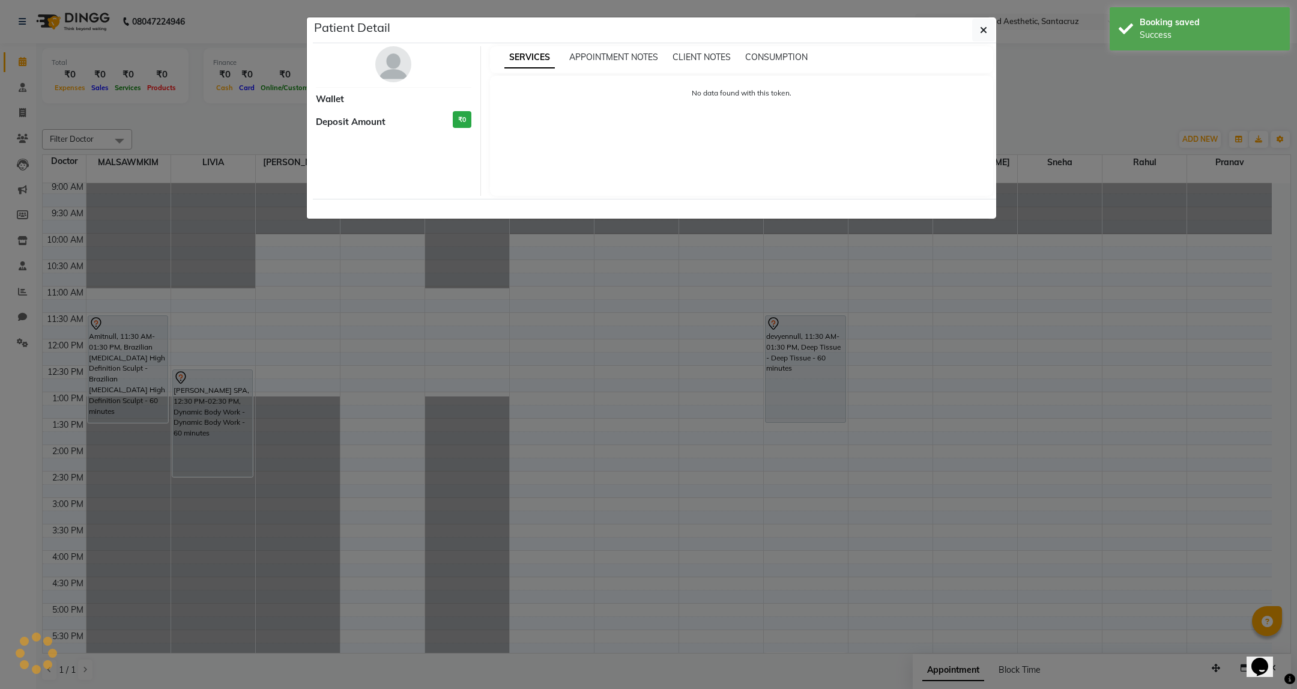
select select "7"
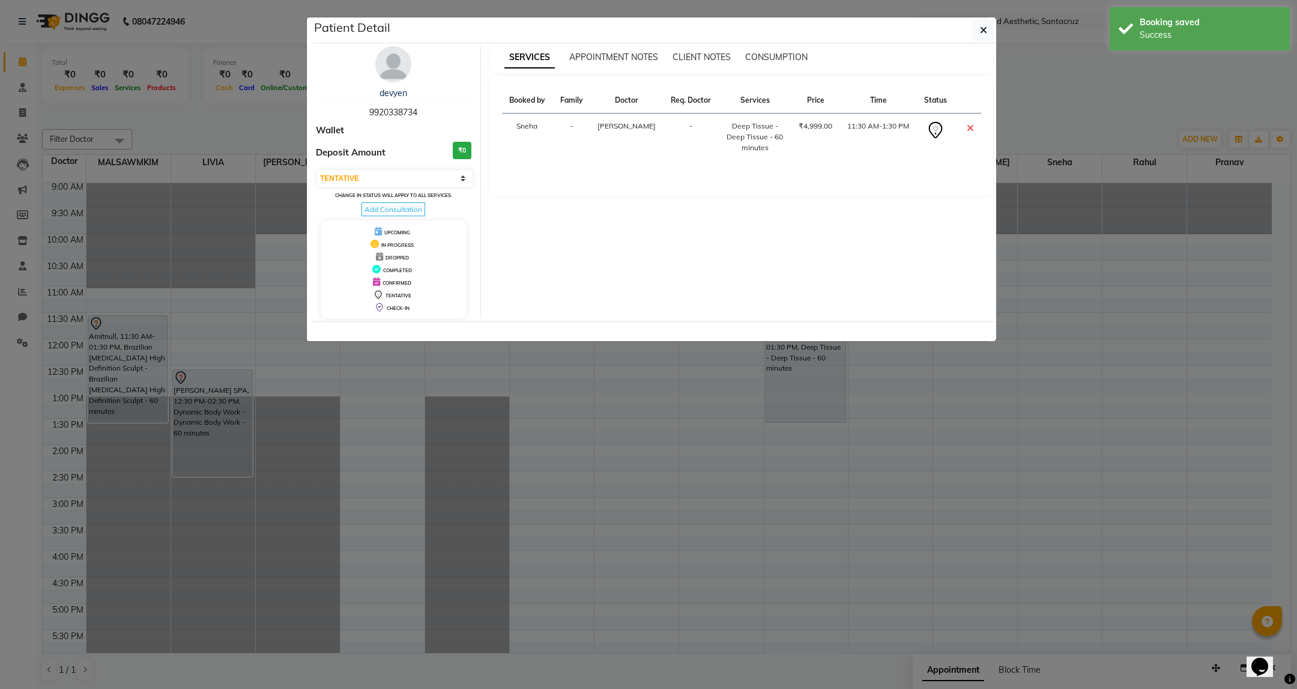
click at [718, 498] on ngb-modal-window "Patient Detail devyen 9920338734 Wallet Deposit Amount ₹0 Select CONFIRMED TENT…" at bounding box center [648, 344] width 1297 height 689
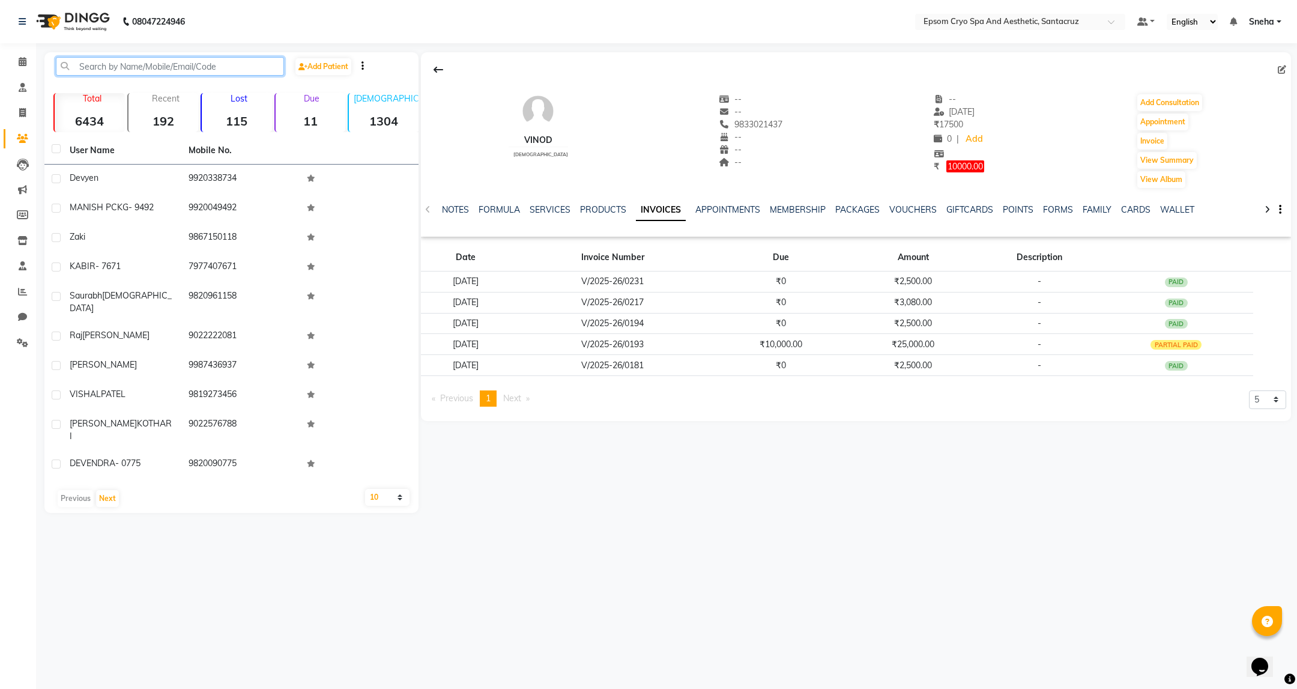
click at [186, 69] on input "text" at bounding box center [170, 66] width 228 height 19
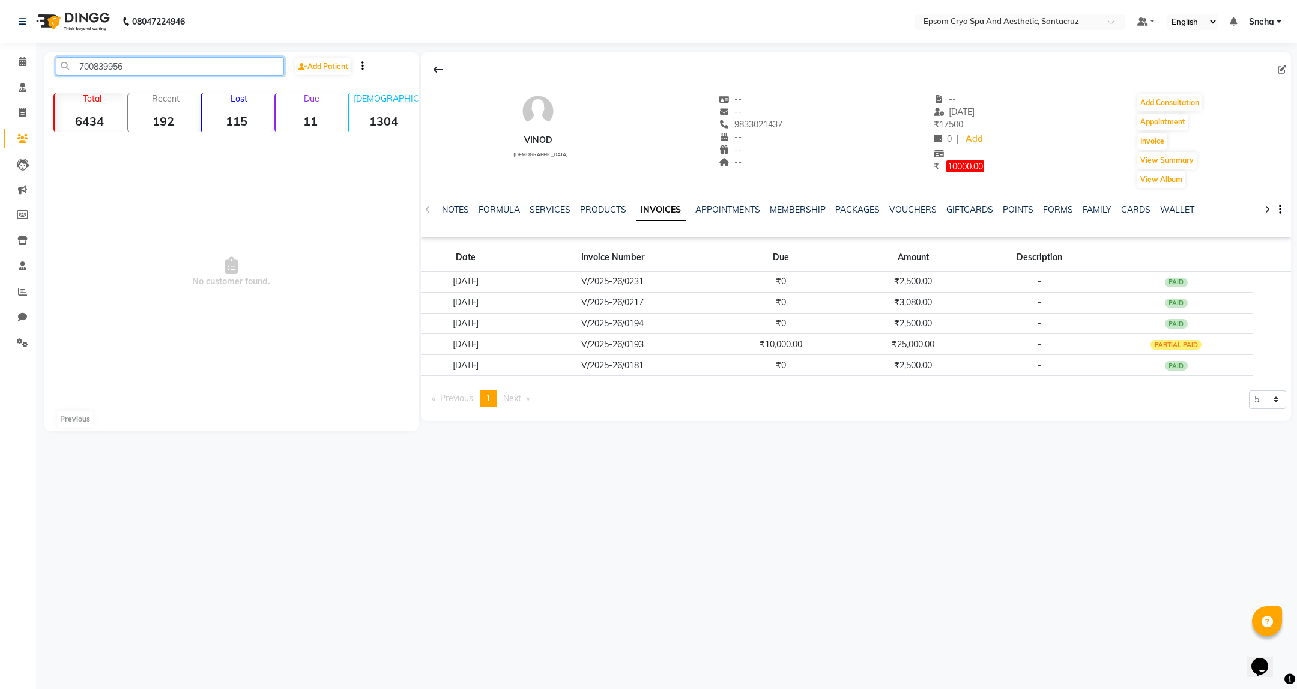
type input "7008399568"
click at [197, 70] on input "7008399568" at bounding box center [170, 66] width 228 height 19
drag, startPoint x: 177, startPoint y: 63, endPoint x: 62, endPoint y: 50, distance: 115.4
click at [62, 50] on div "08047224946 Select Location × Epsom Cryo Spa And Aesthetic, Santacruz Default P…" at bounding box center [648, 344] width 1297 height 689
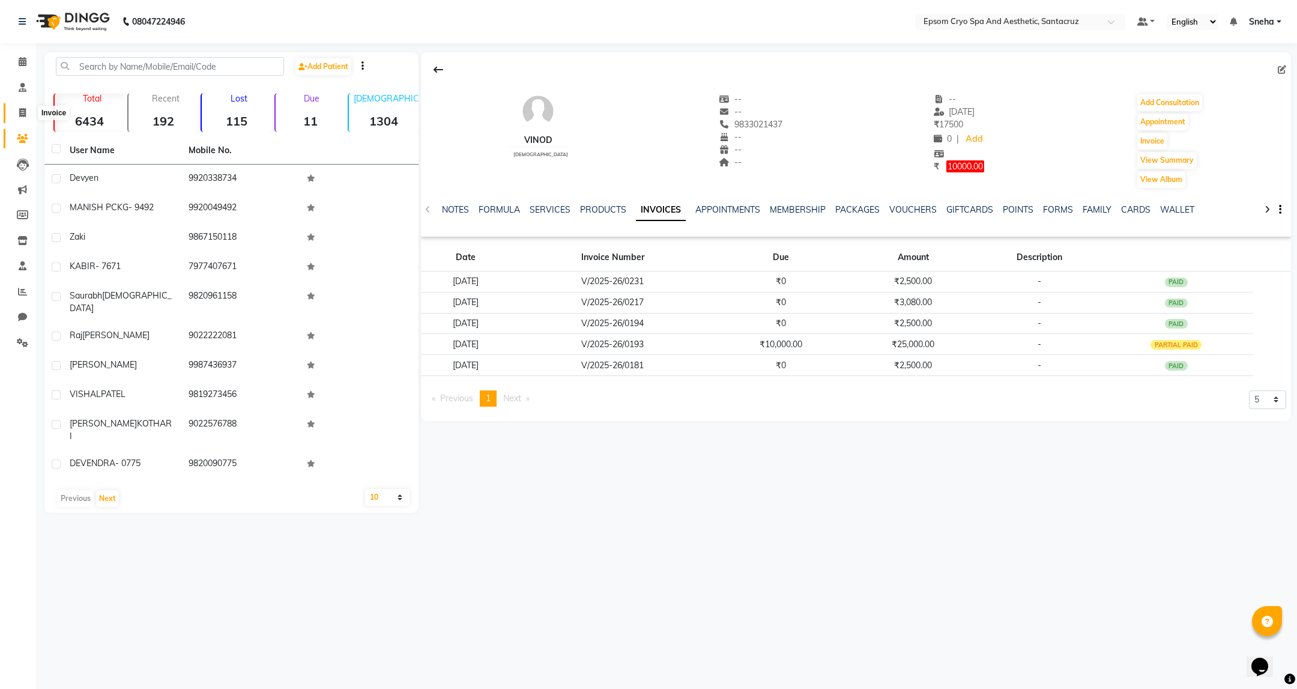
click at [20, 114] on icon at bounding box center [22, 112] width 7 height 9
select select "8028"
select select "service"
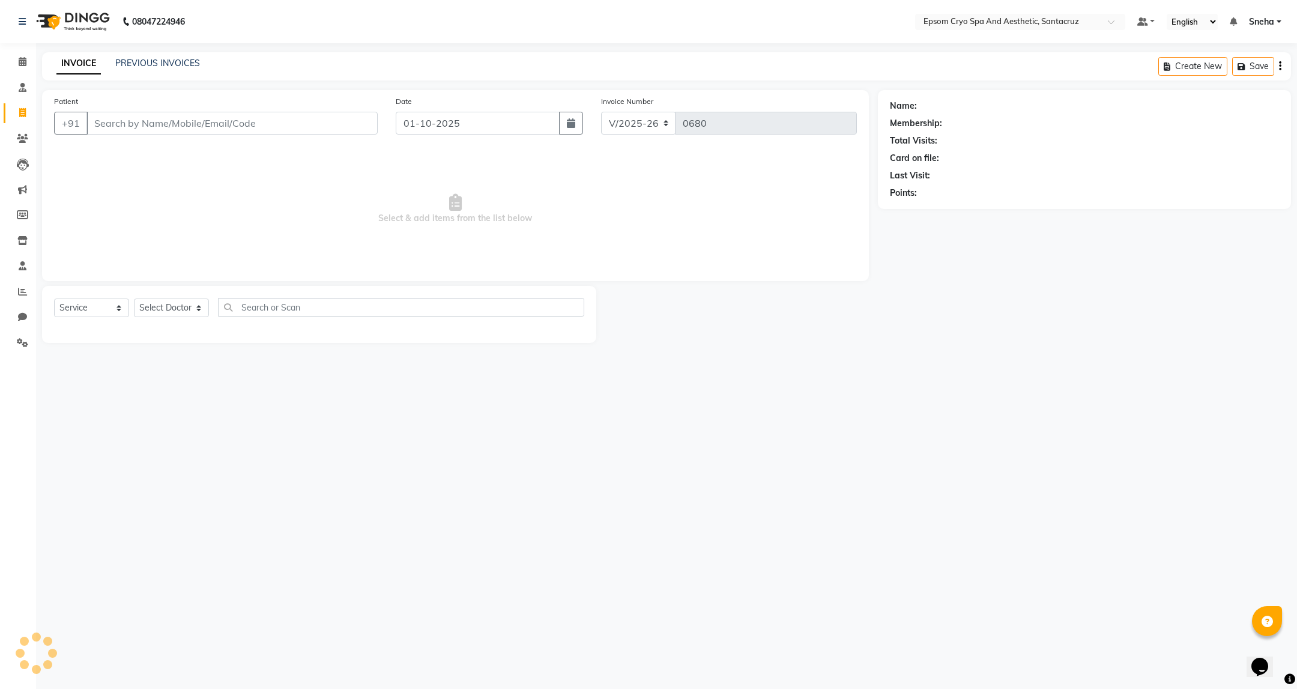
click at [123, 130] on input "Patient" at bounding box center [231, 123] width 291 height 23
click at [231, 117] on input "7008399568" at bounding box center [197, 123] width 223 height 23
click at [96, 123] on input "7008399568" at bounding box center [197, 123] width 223 height 23
type input "7008399568"
click at [22, 143] on span at bounding box center [22, 139] width 21 height 14
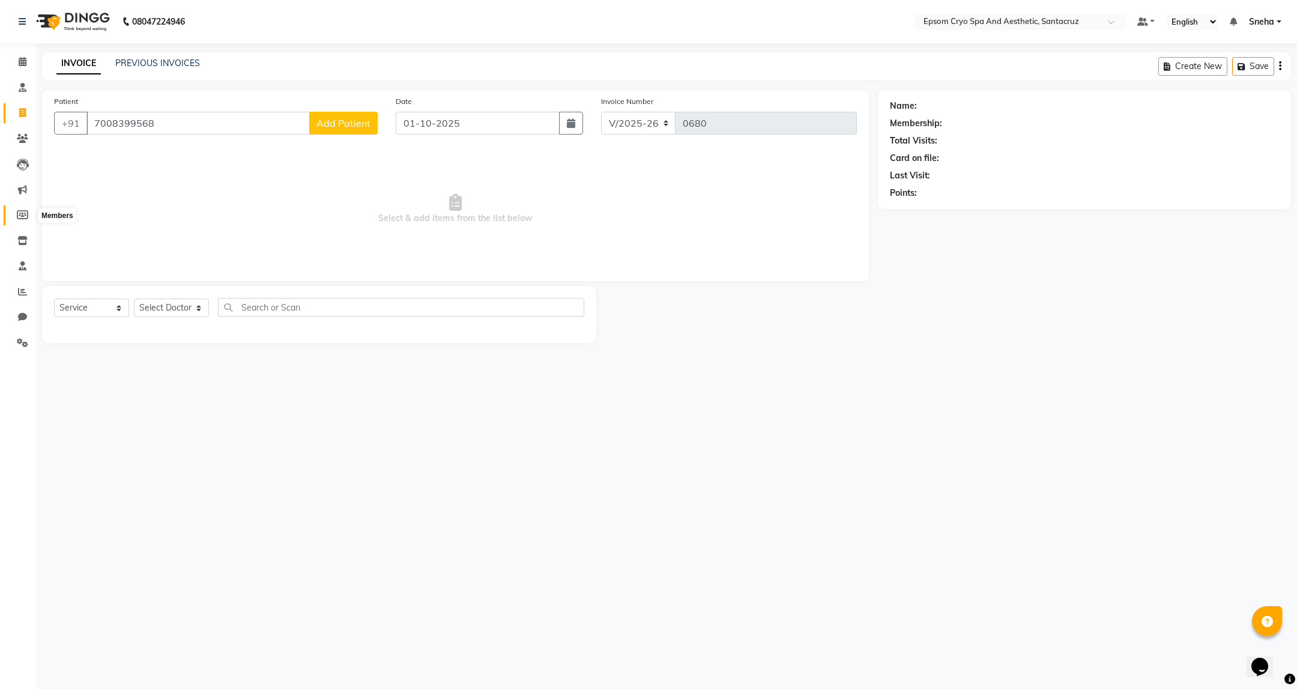
click at [20, 211] on icon at bounding box center [22, 214] width 11 height 9
select select
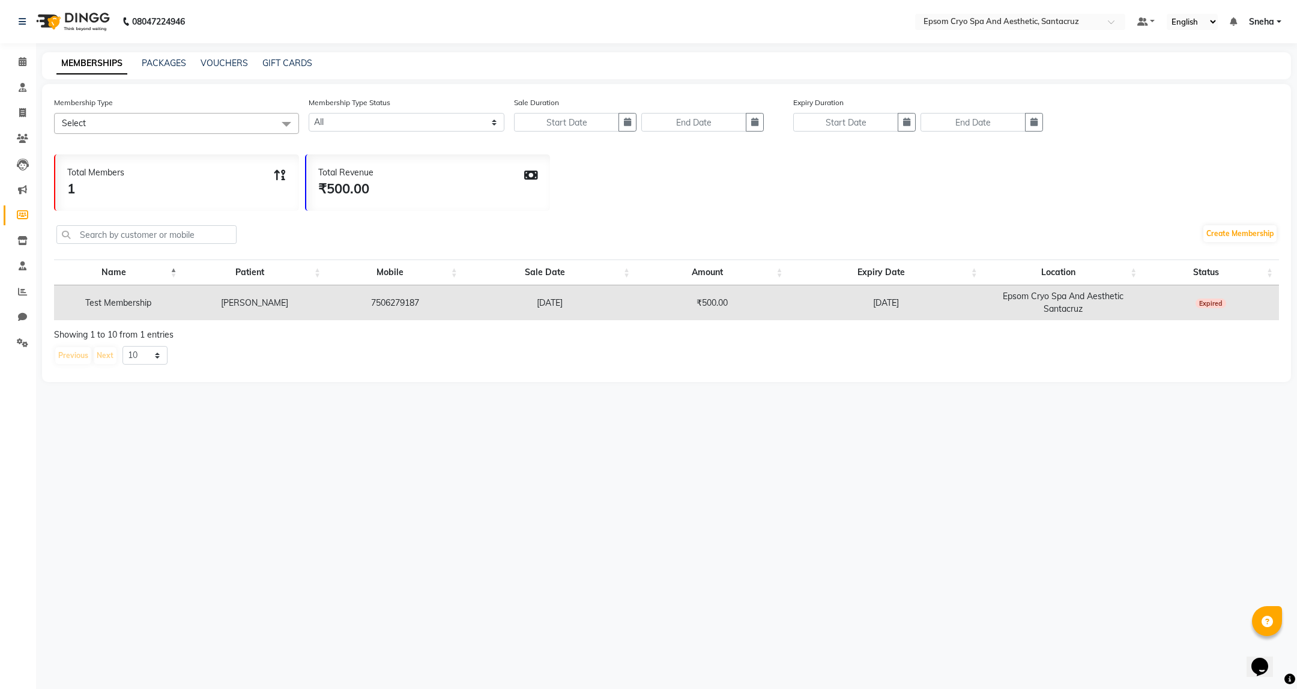
click at [146, 121] on span "Select" at bounding box center [176, 123] width 245 height 21
click at [147, 120] on span "Select" at bounding box center [176, 123] width 245 height 21
click at [142, 235] on input "text" at bounding box center [146, 234] width 180 height 19
paste input "7008399568"
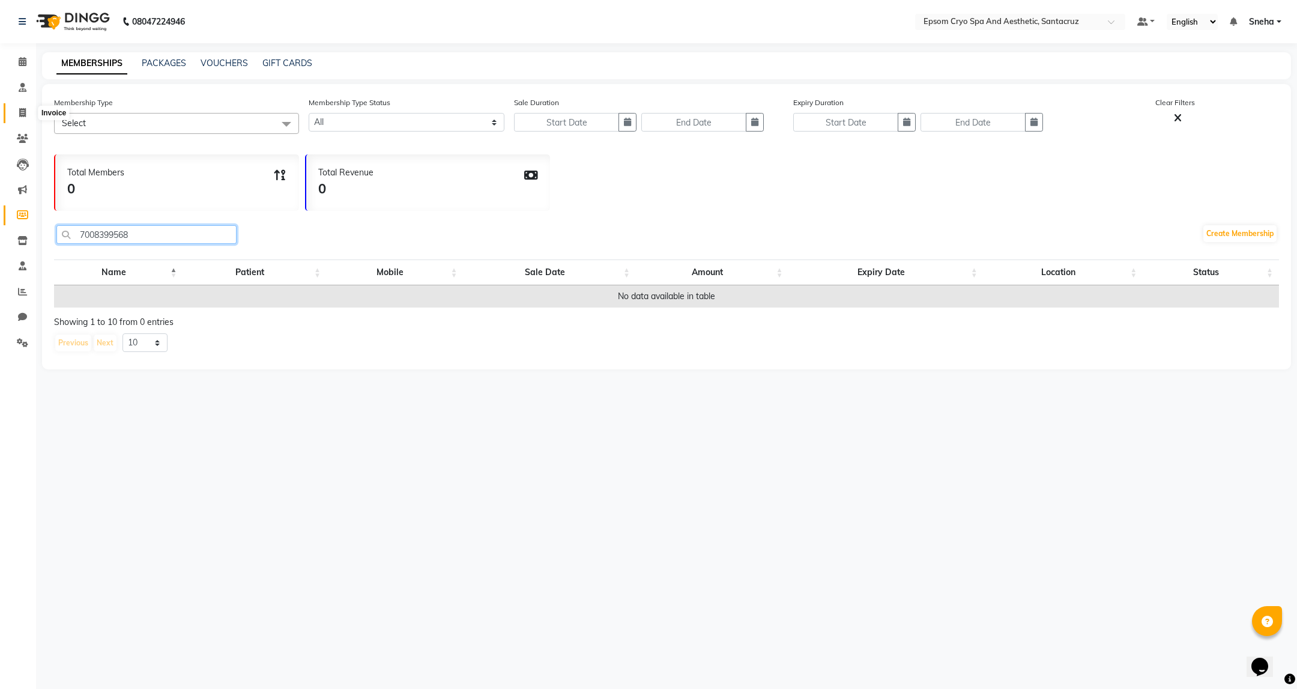
type input "7008399568"
click at [26, 110] on span at bounding box center [22, 113] width 21 height 14
select select "8028"
select select "service"
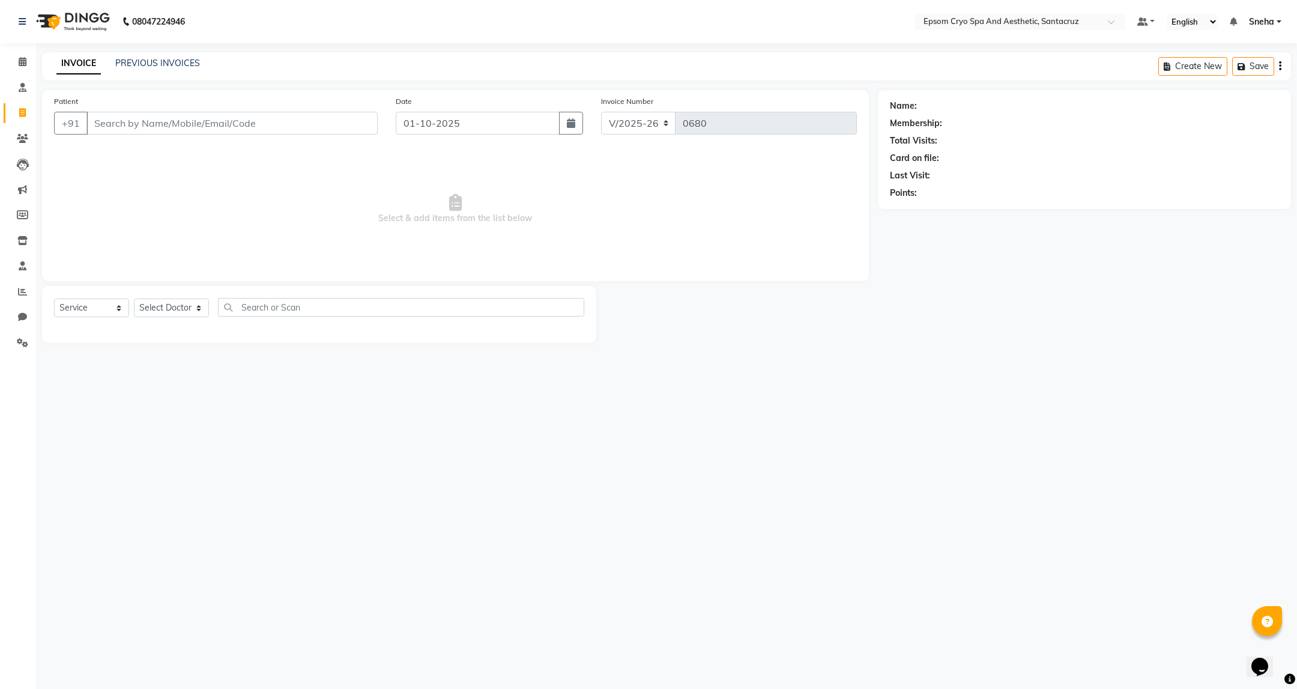
click at [204, 119] on input "Patient" at bounding box center [231, 123] width 291 height 23
type input "7008399568"
click at [750, 211] on span "Select & add items from the list below" at bounding box center [455, 209] width 803 height 120
click at [191, 126] on input "7008399568" at bounding box center [197, 123] width 223 height 23
click at [186, 124] on input "7008399568" at bounding box center [197, 123] width 223 height 23
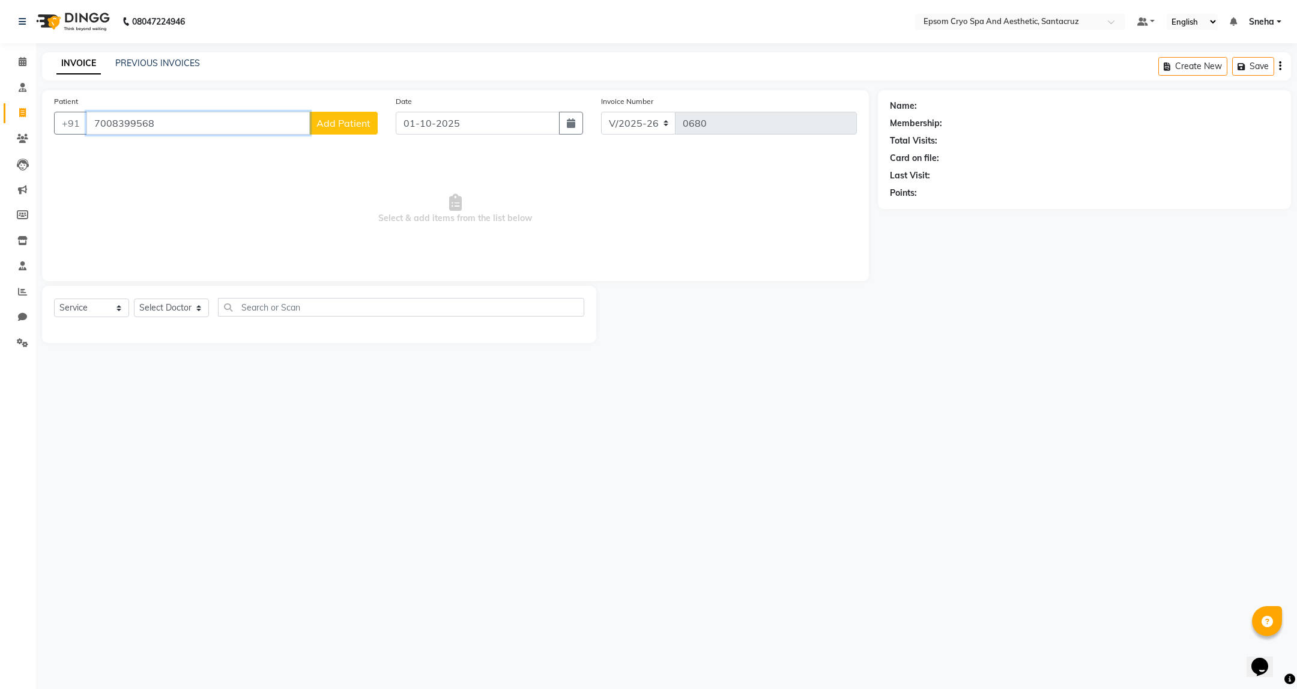
drag, startPoint x: 166, startPoint y: 124, endPoint x: 94, endPoint y: 114, distance: 72.2
click at [94, 114] on input "7008399568" at bounding box center [197, 123] width 223 height 23
click at [179, 219] on span "Select & add items from the list below" at bounding box center [455, 209] width 803 height 120
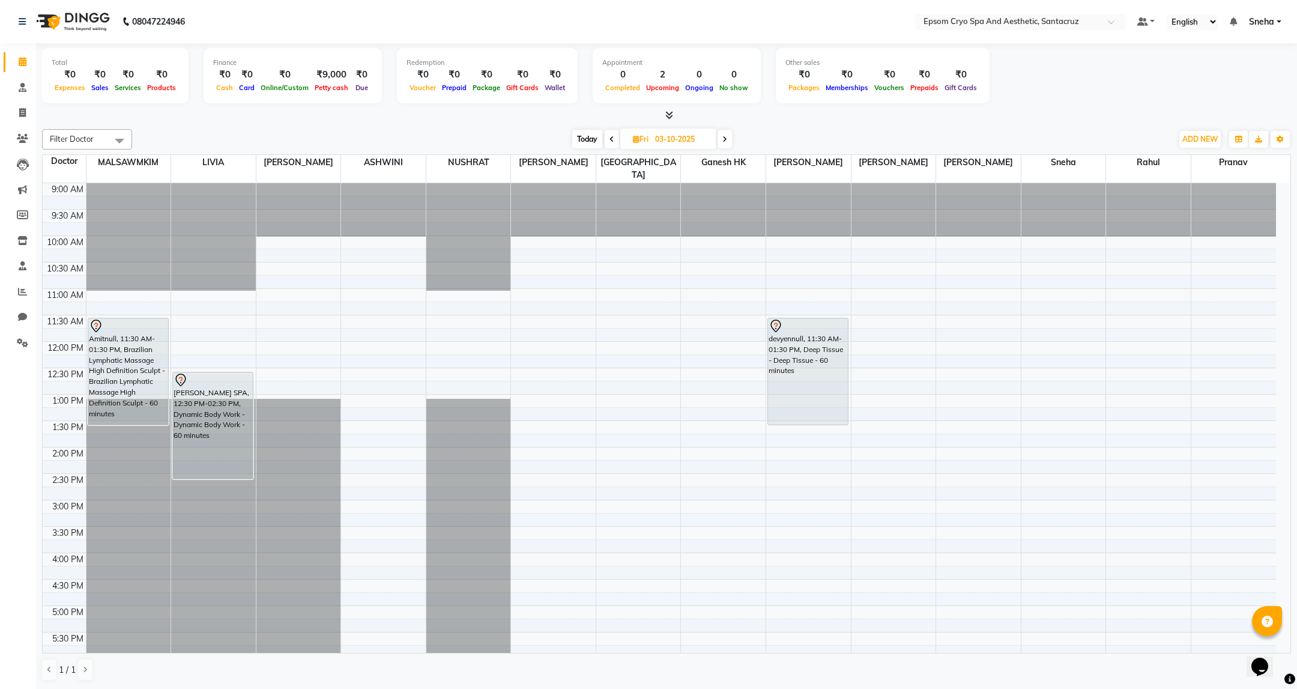
click at [610, 141] on icon at bounding box center [612, 139] width 5 height 7
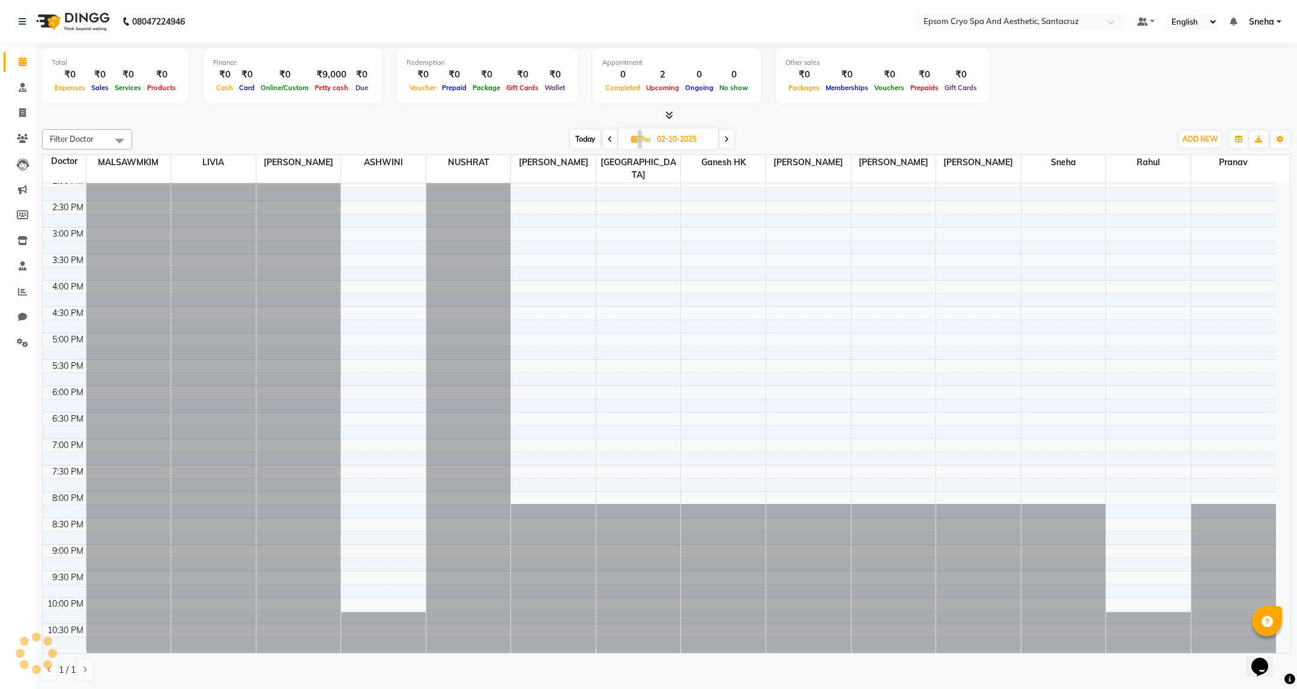
click at [610, 141] on icon at bounding box center [610, 139] width 5 height 7
type input "01-10-2025"
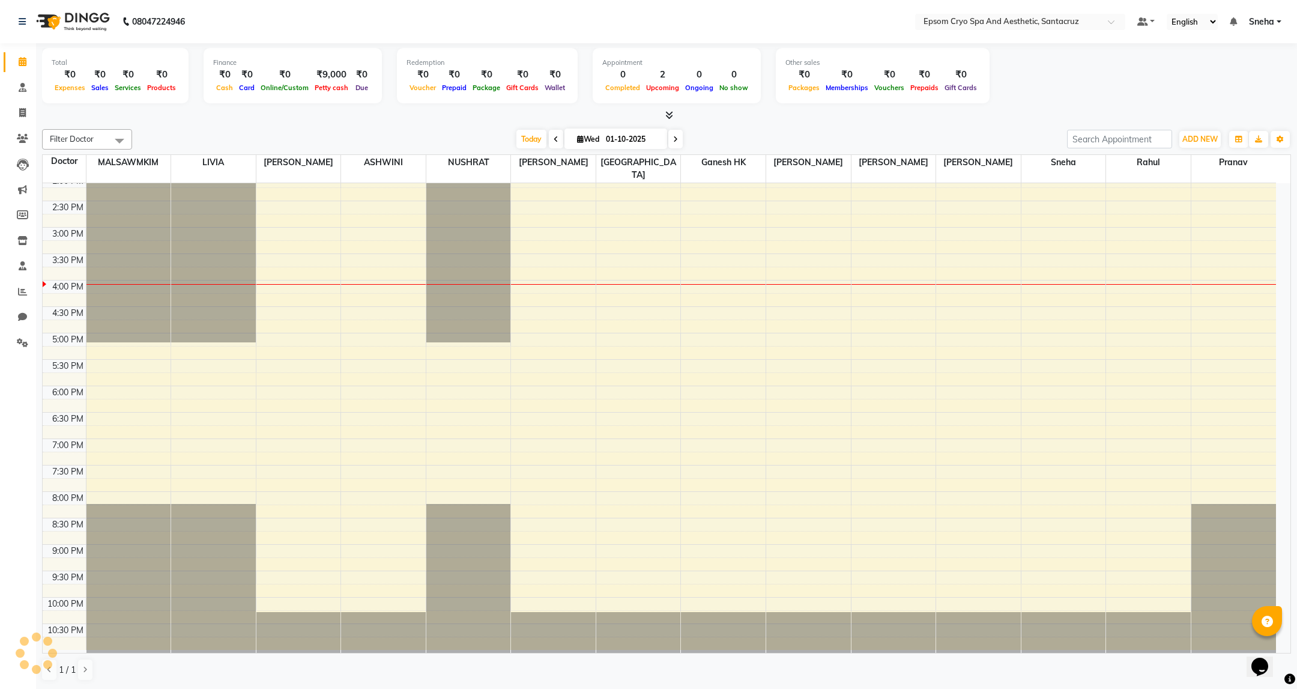
scroll to position [273, 0]
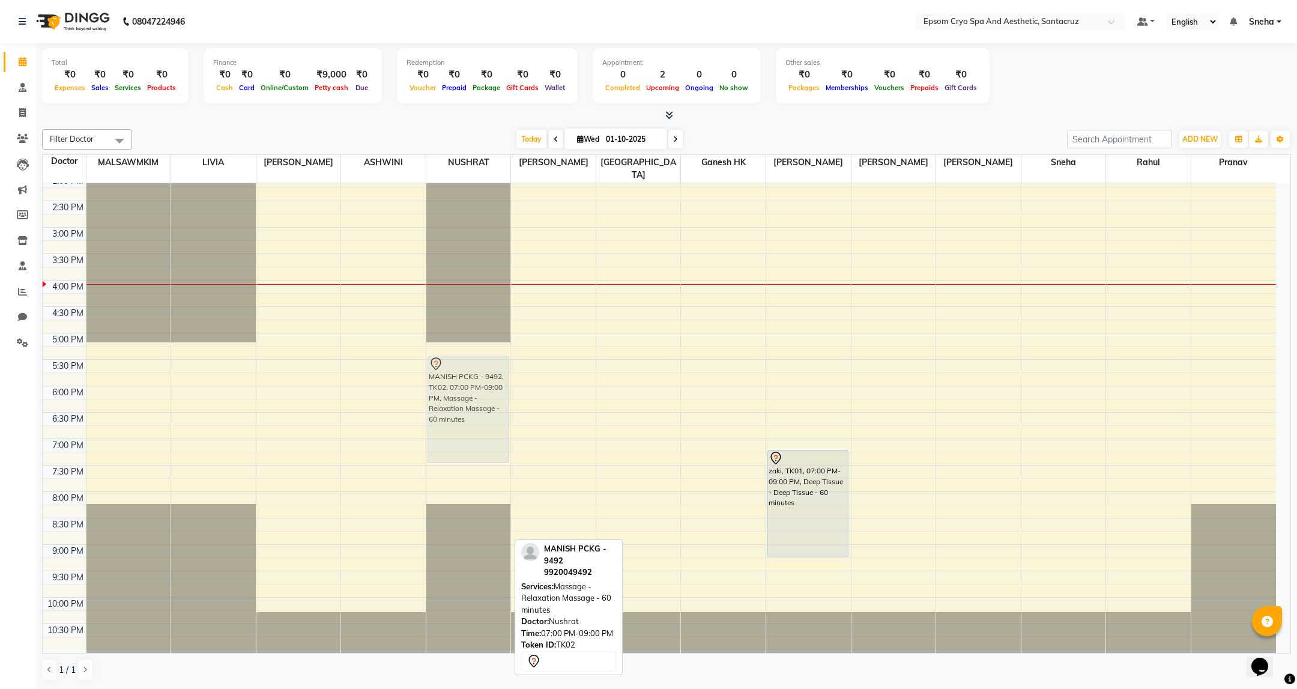
drag, startPoint x: 452, startPoint y: 458, endPoint x: 458, endPoint y: 366, distance: 92.7
click at [458, 366] on div "MANISH PCKG - 9492, TK02, 07:00 PM-09:00 PM, Massage - Relaxation Massage - 60 …" at bounding box center [468, 280] width 85 height 739
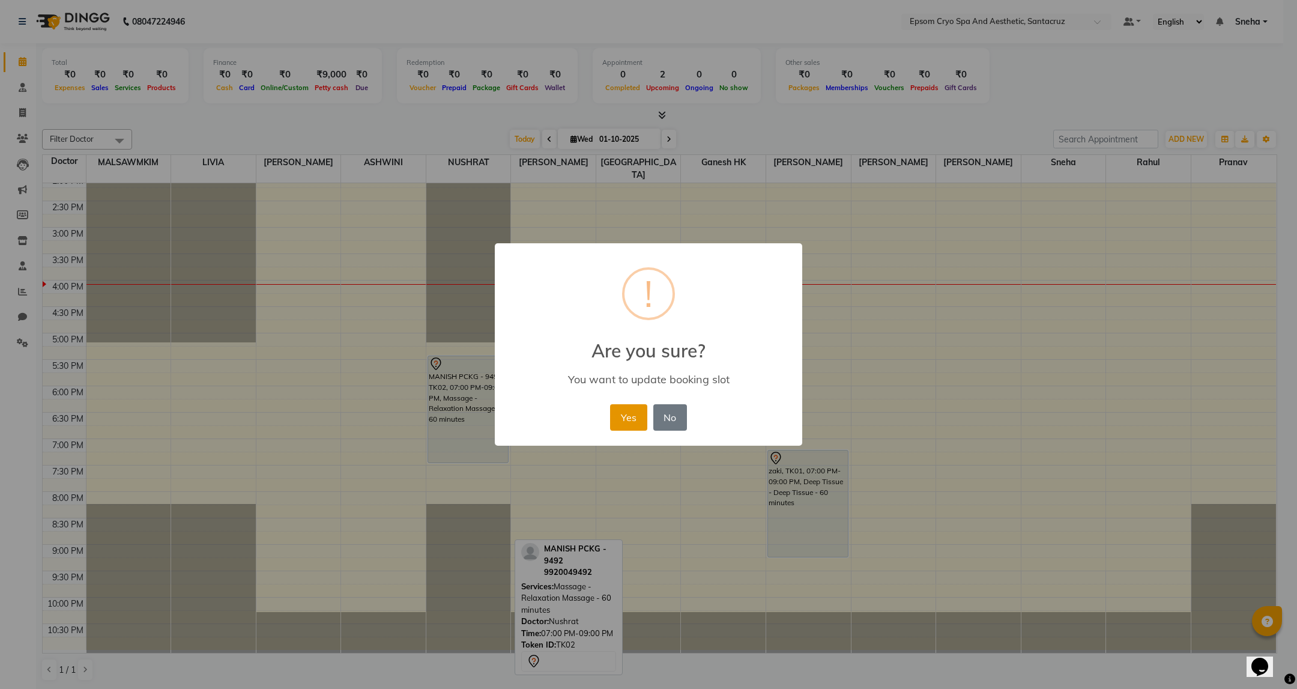
click at [622, 423] on button "Yes" at bounding box center [628, 417] width 37 height 26
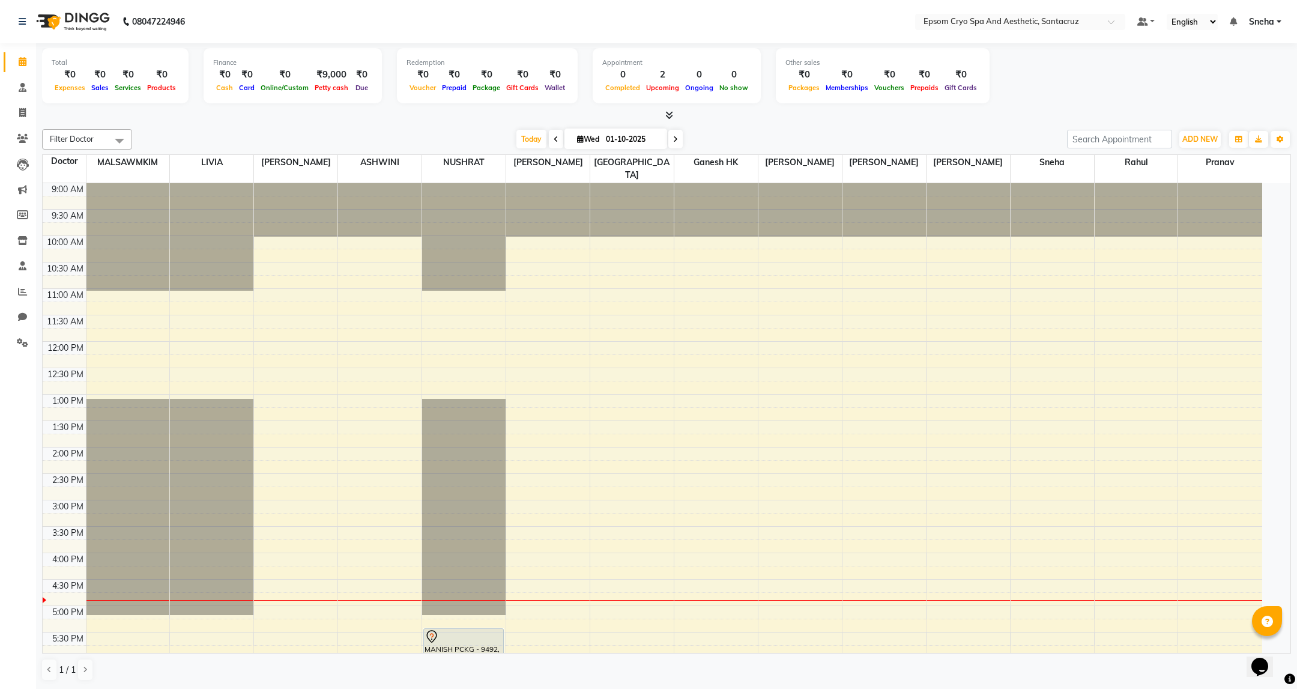
scroll to position [273, 0]
